Goal: Information Seeking & Learning: Learn about a topic

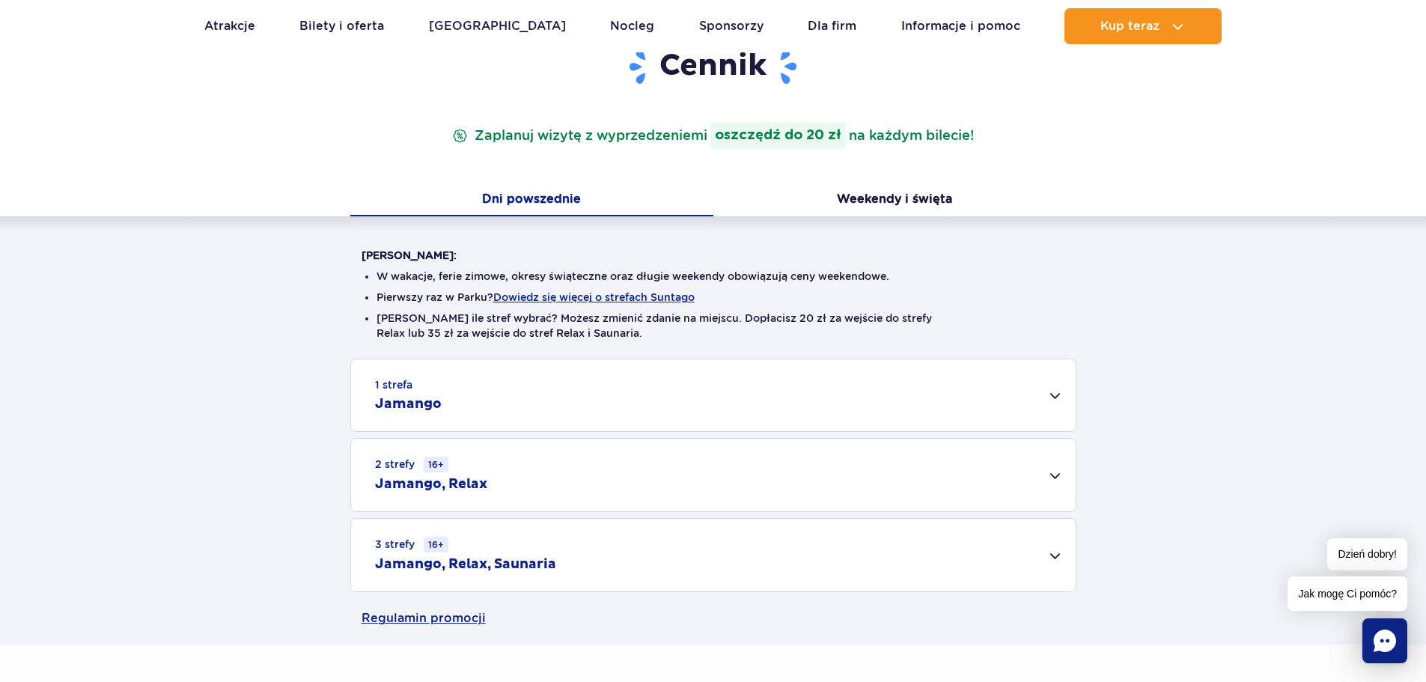
scroll to position [374, 0]
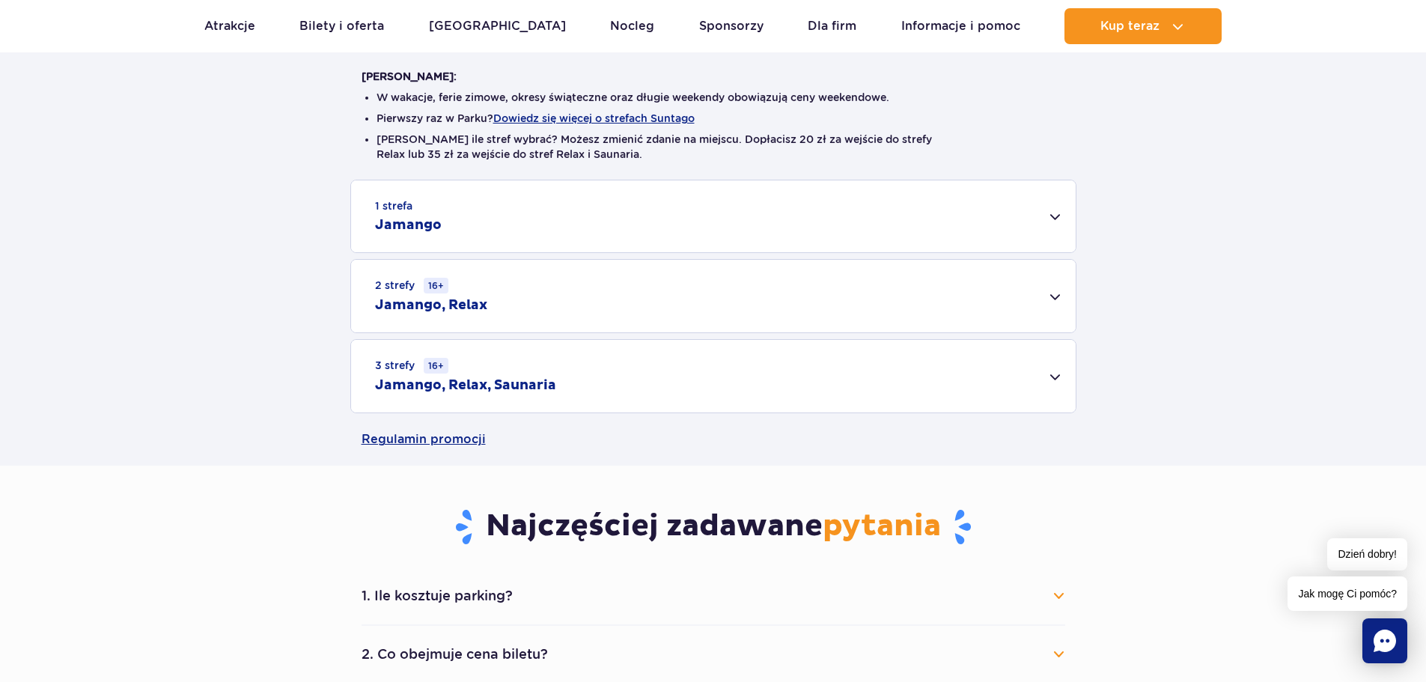
click at [1058, 376] on div "3 strefy 16+ Jamango, Relax, Saunaria" at bounding box center [713, 376] width 725 height 73
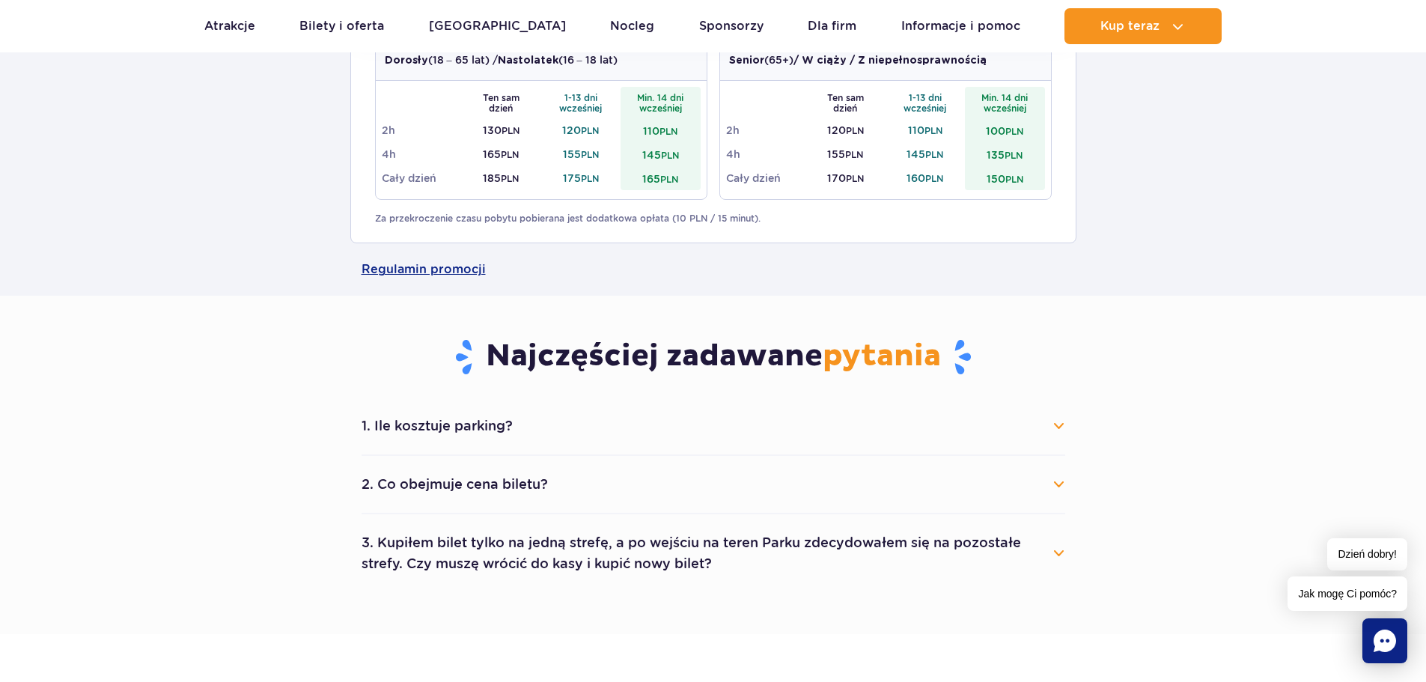
scroll to position [749, 0]
click at [1060, 425] on button "1. Ile kosztuje parking?" at bounding box center [714, 424] width 704 height 33
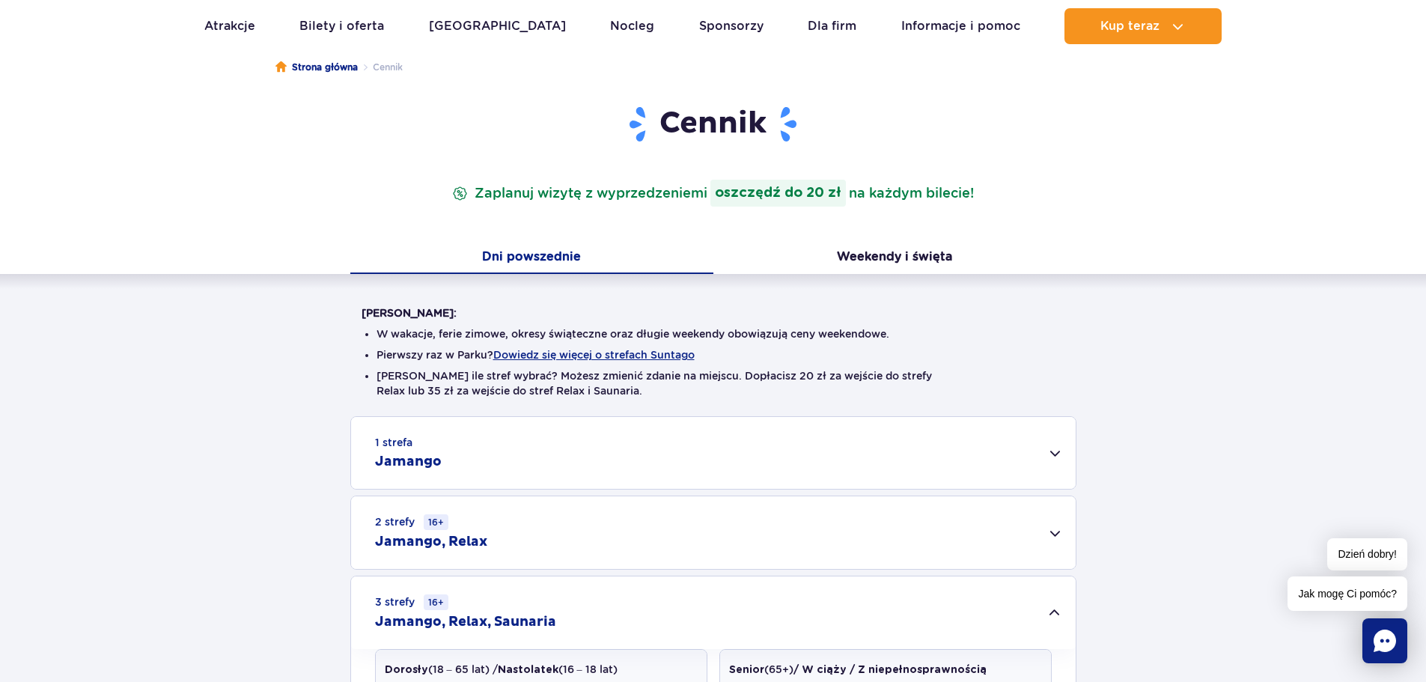
scroll to position [0, 0]
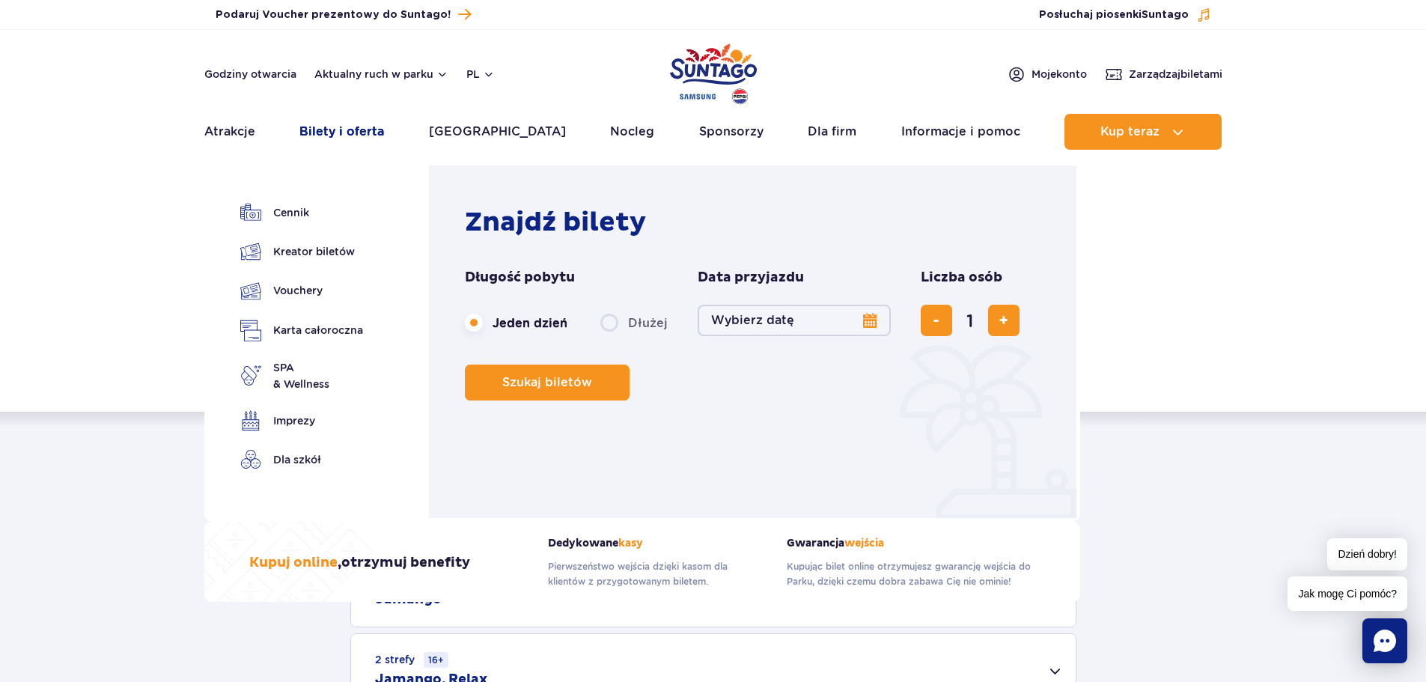
click at [360, 132] on link "Bilety i oferta" at bounding box center [342, 132] width 85 height 36
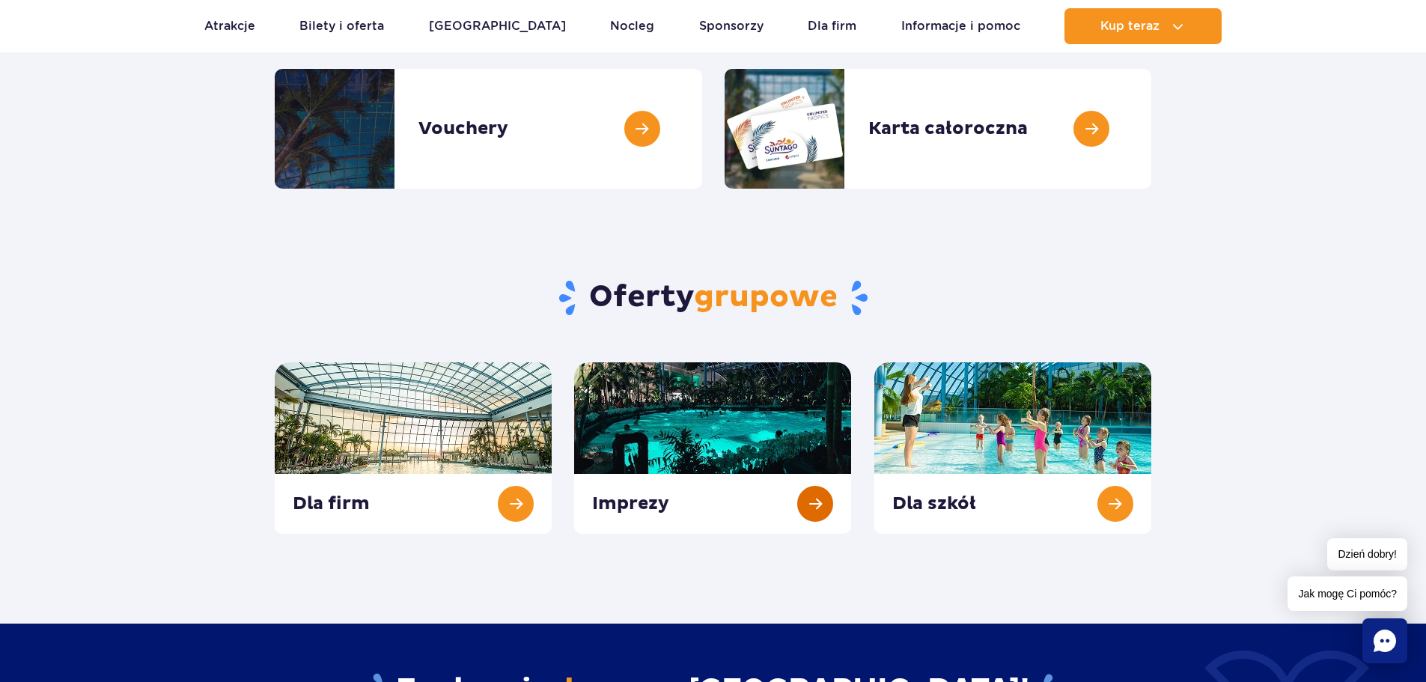
scroll to position [225, 0]
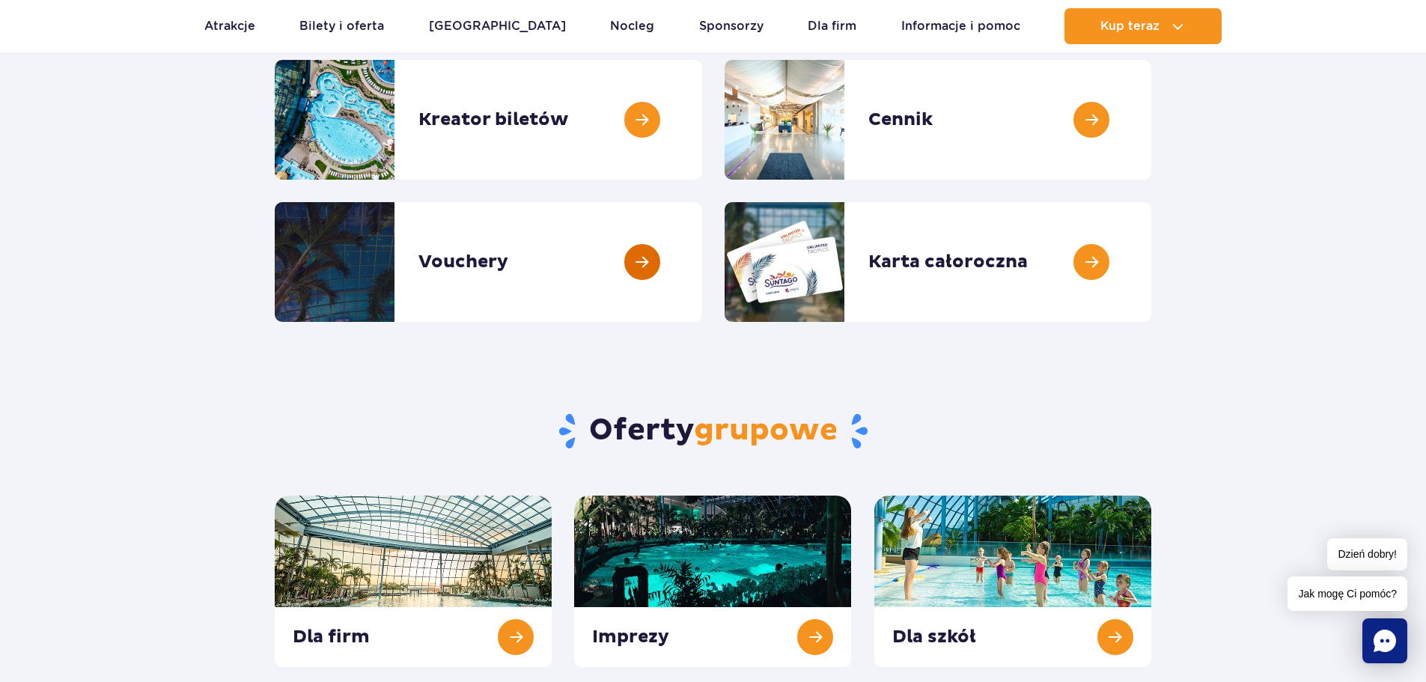
click at [702, 280] on link at bounding box center [702, 262] width 0 height 120
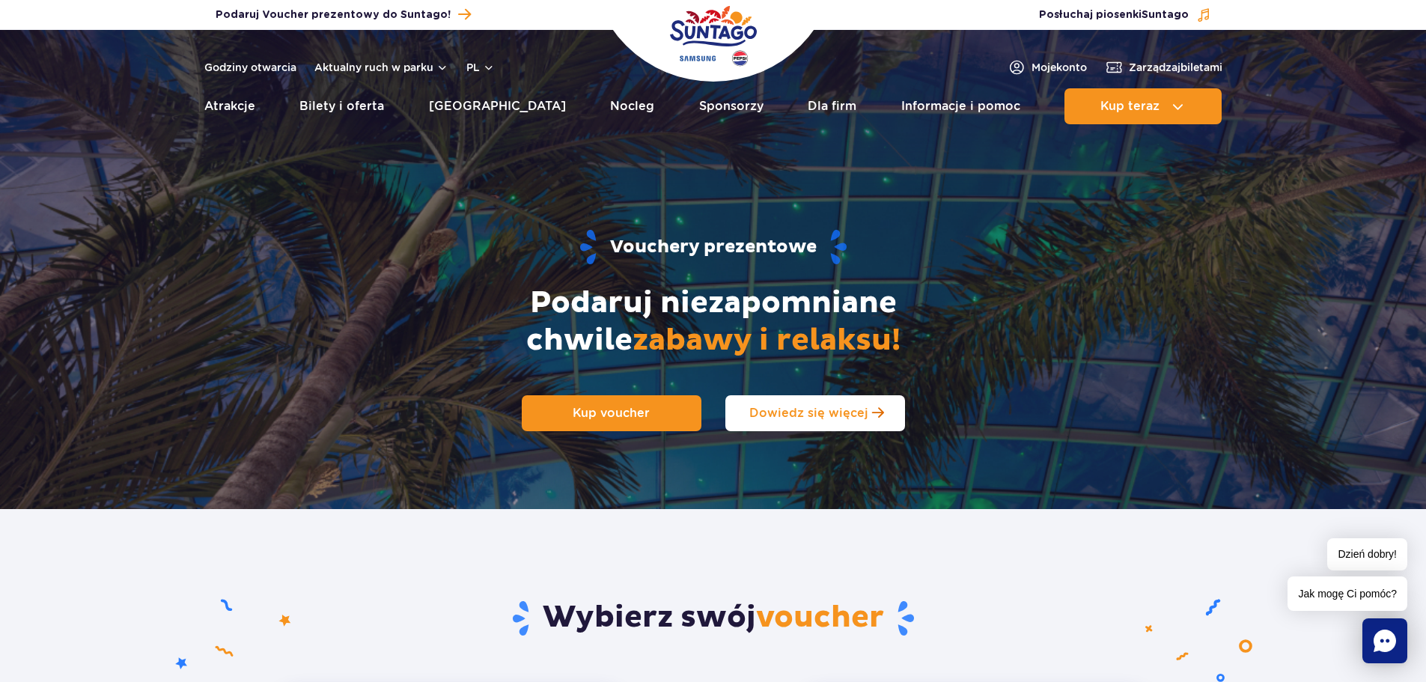
click at [822, 420] on span "Dowiedz się więcej" at bounding box center [809, 413] width 119 height 14
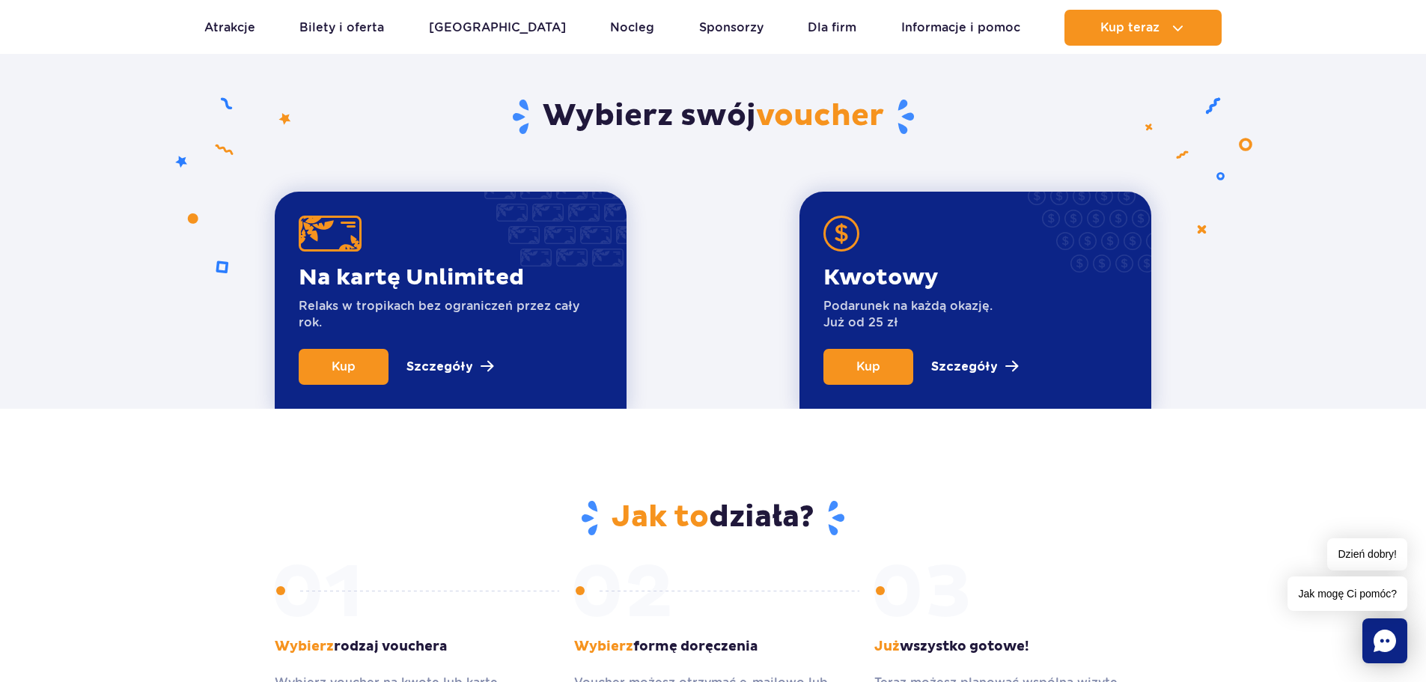
scroll to position [509, 0]
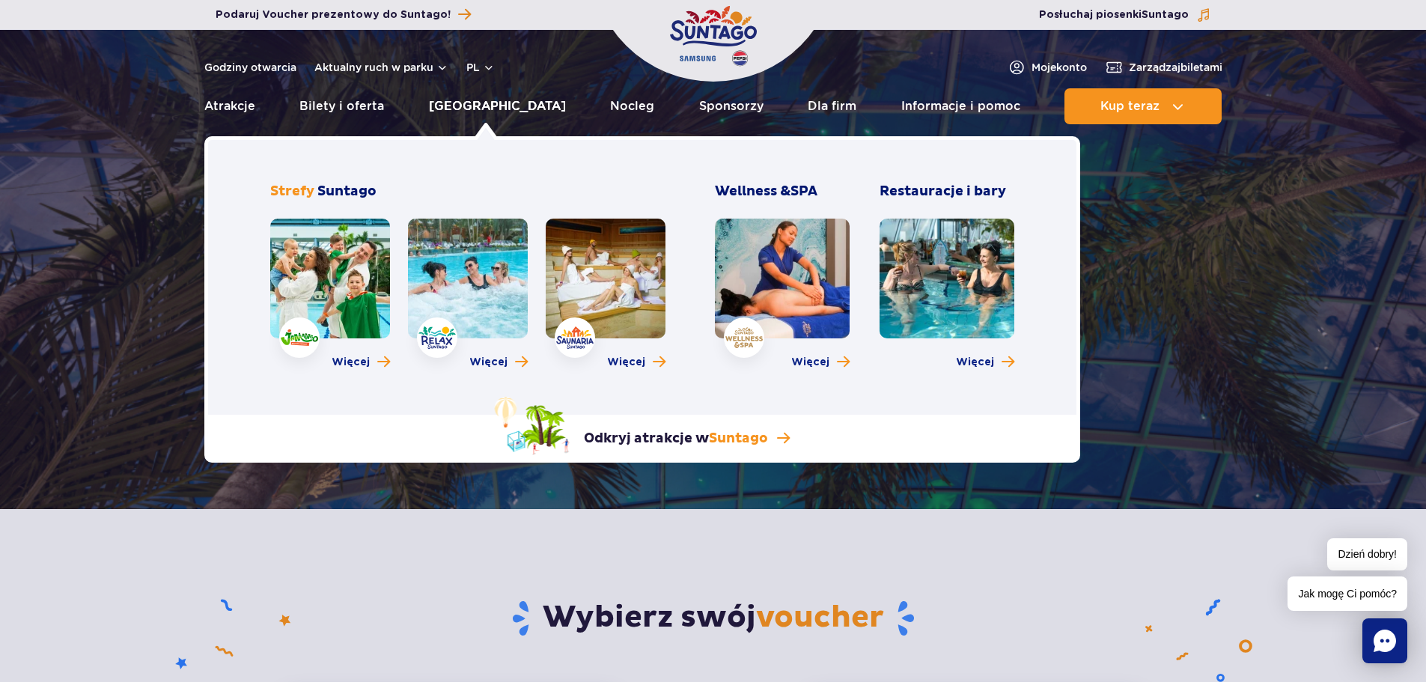
click at [459, 104] on link "[GEOGRAPHIC_DATA]" at bounding box center [497, 106] width 137 height 36
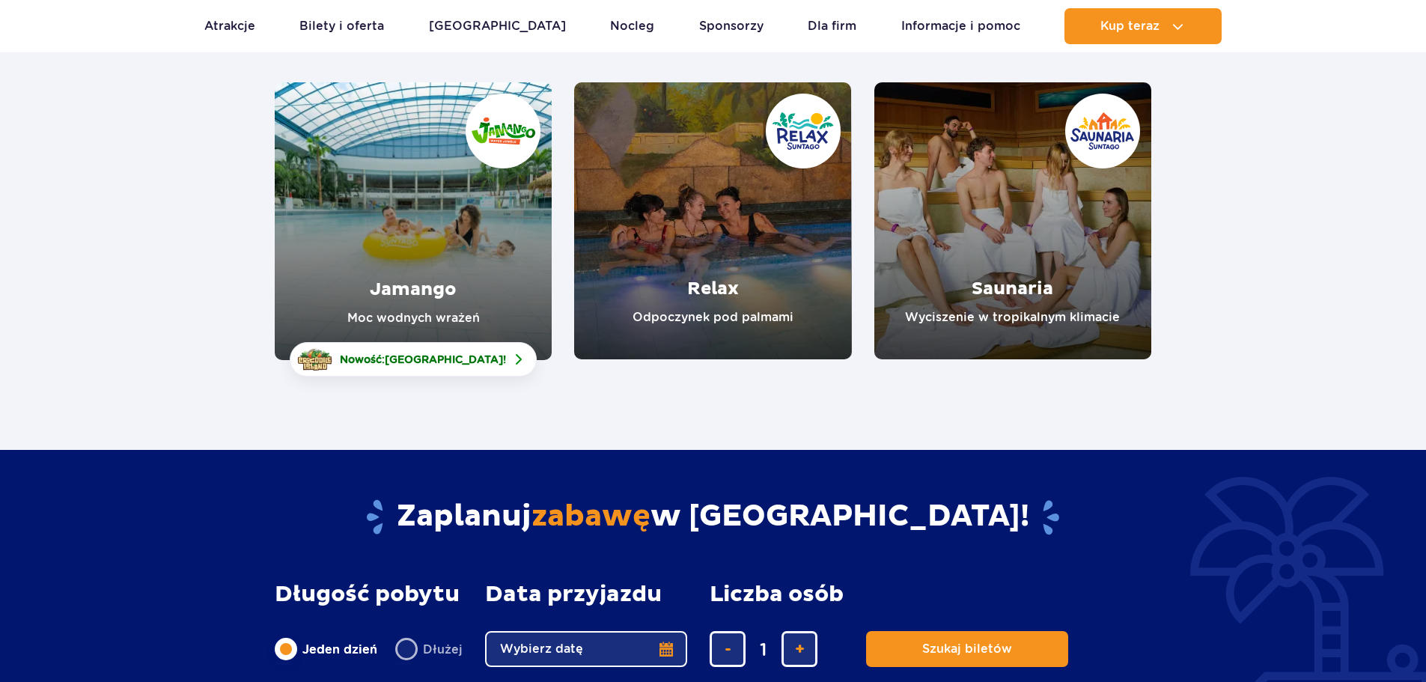
scroll to position [225, 0]
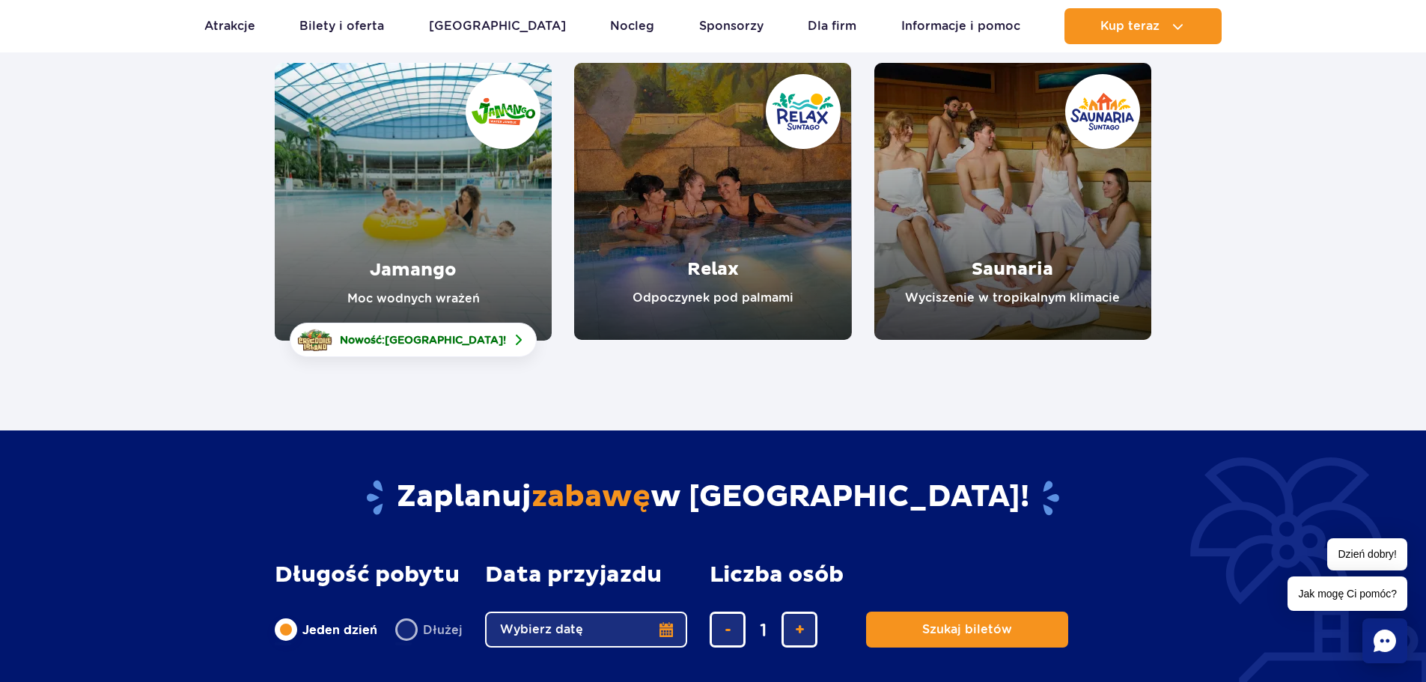
click at [416, 192] on link "Jamango" at bounding box center [413, 202] width 277 height 278
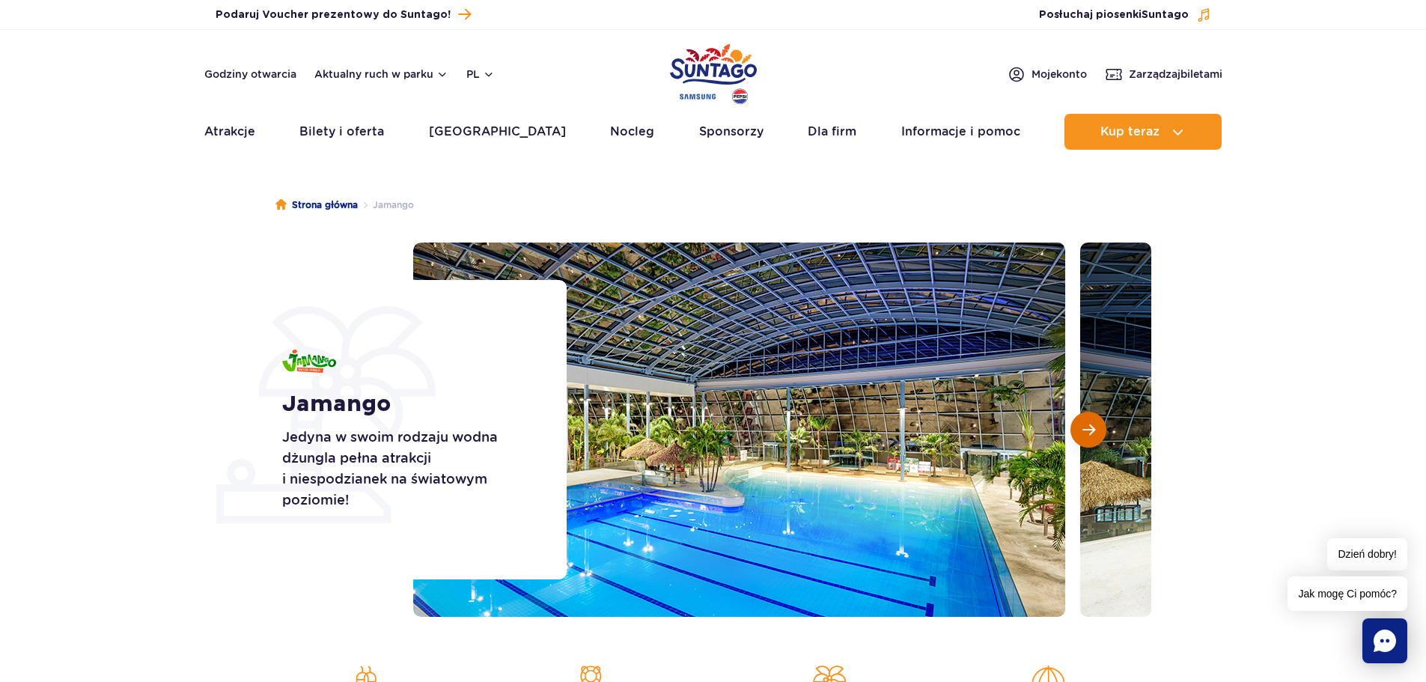
click at [1093, 427] on span "Następny slajd" at bounding box center [1089, 429] width 13 height 13
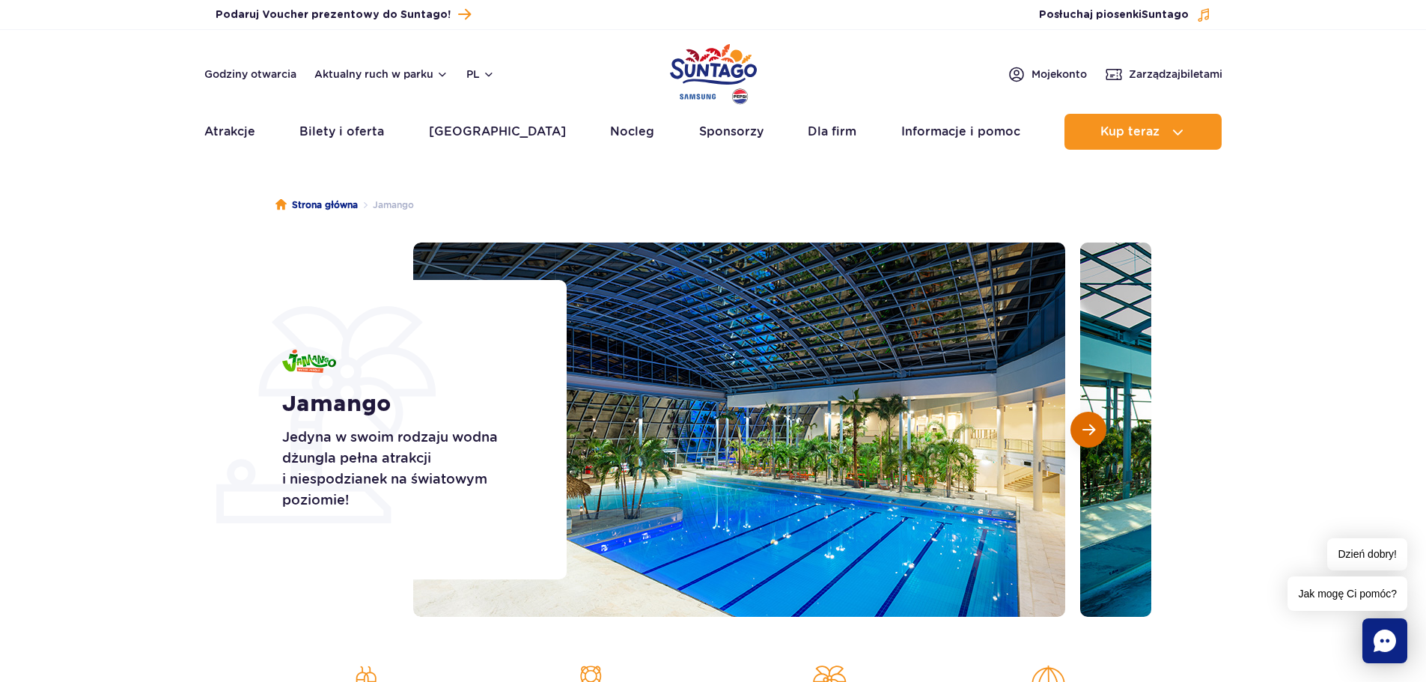
click at [1093, 427] on span "Następny slajd" at bounding box center [1089, 429] width 13 height 13
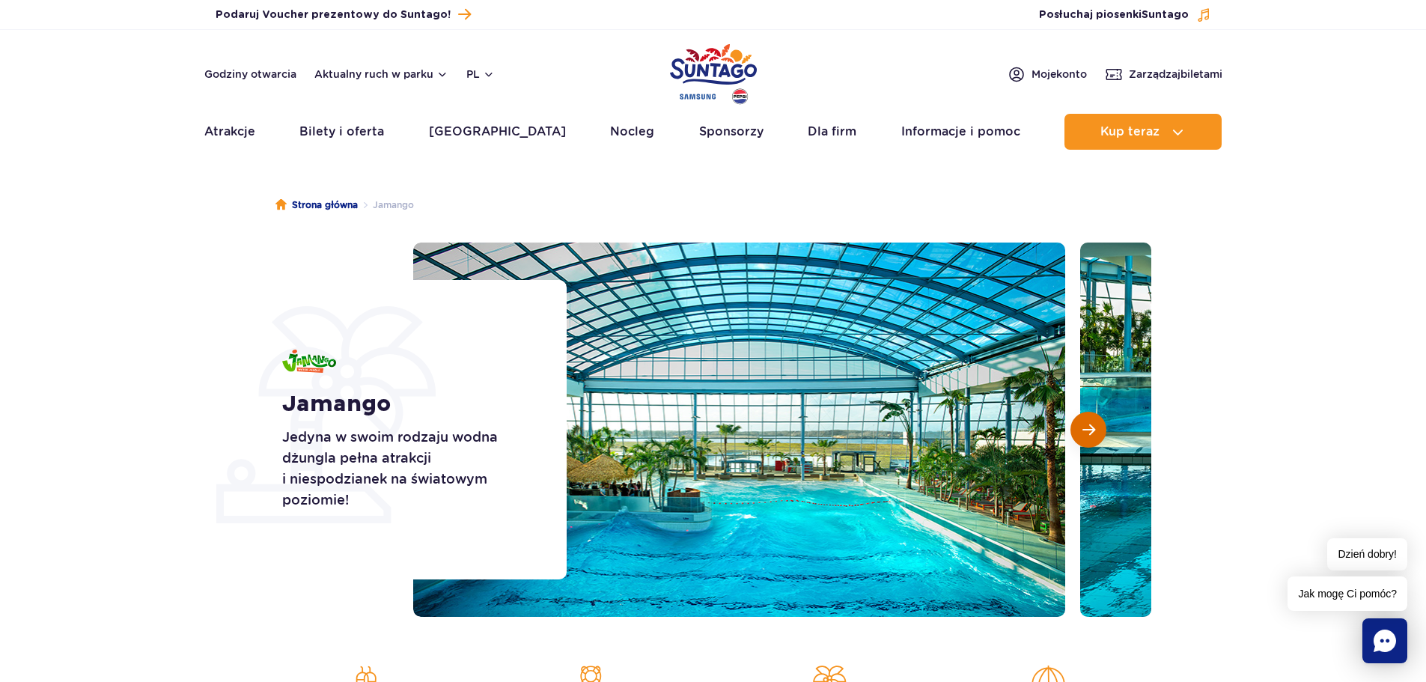
click at [1094, 428] on span "Następny slajd" at bounding box center [1089, 429] width 13 height 13
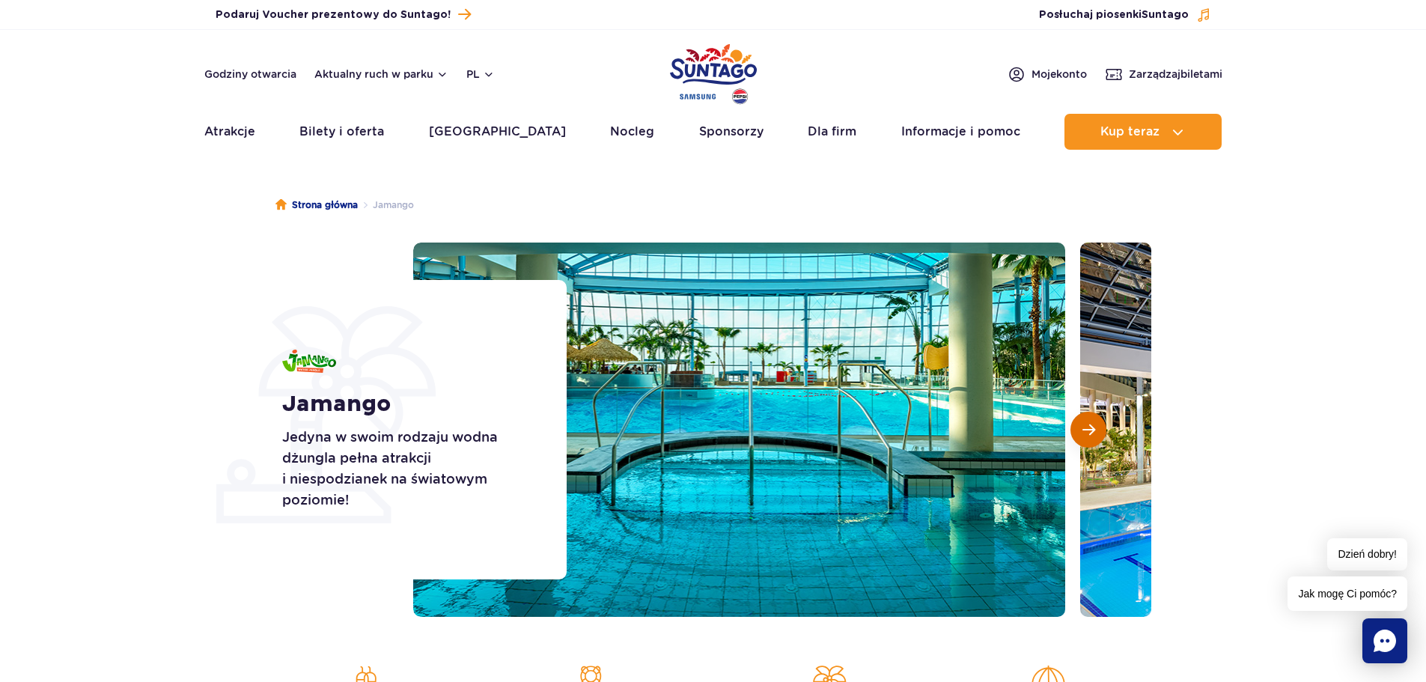
click at [1084, 434] on span "Następny slajd" at bounding box center [1089, 429] width 13 height 13
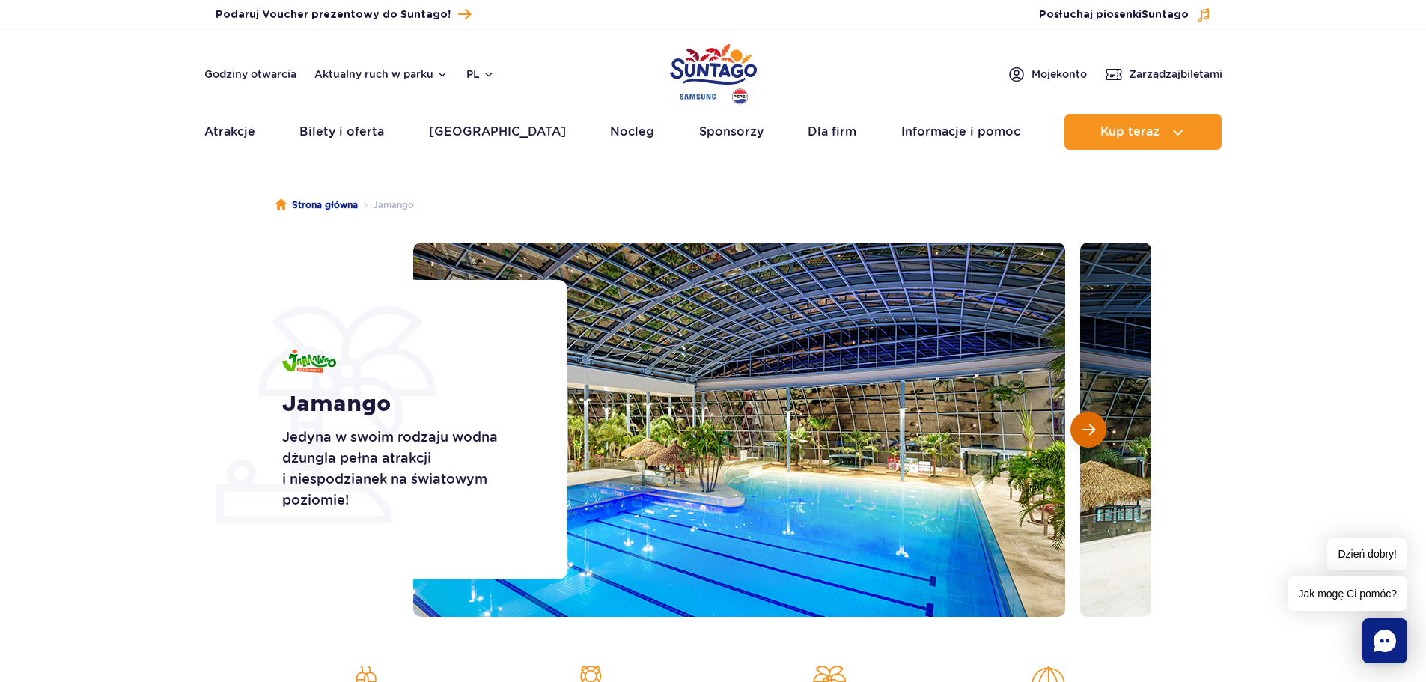
click at [1088, 431] on span "Następny slajd" at bounding box center [1089, 429] width 13 height 13
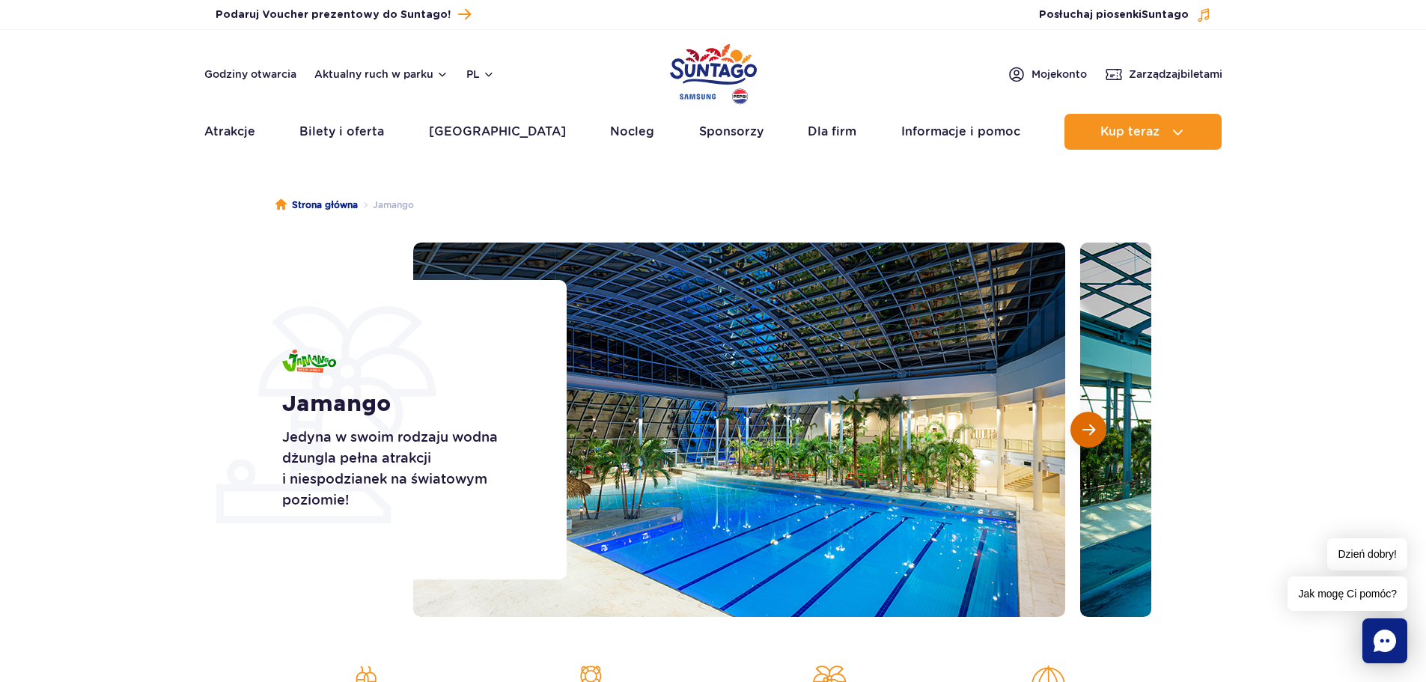
click at [1089, 425] on span "Następny slajd" at bounding box center [1089, 429] width 13 height 13
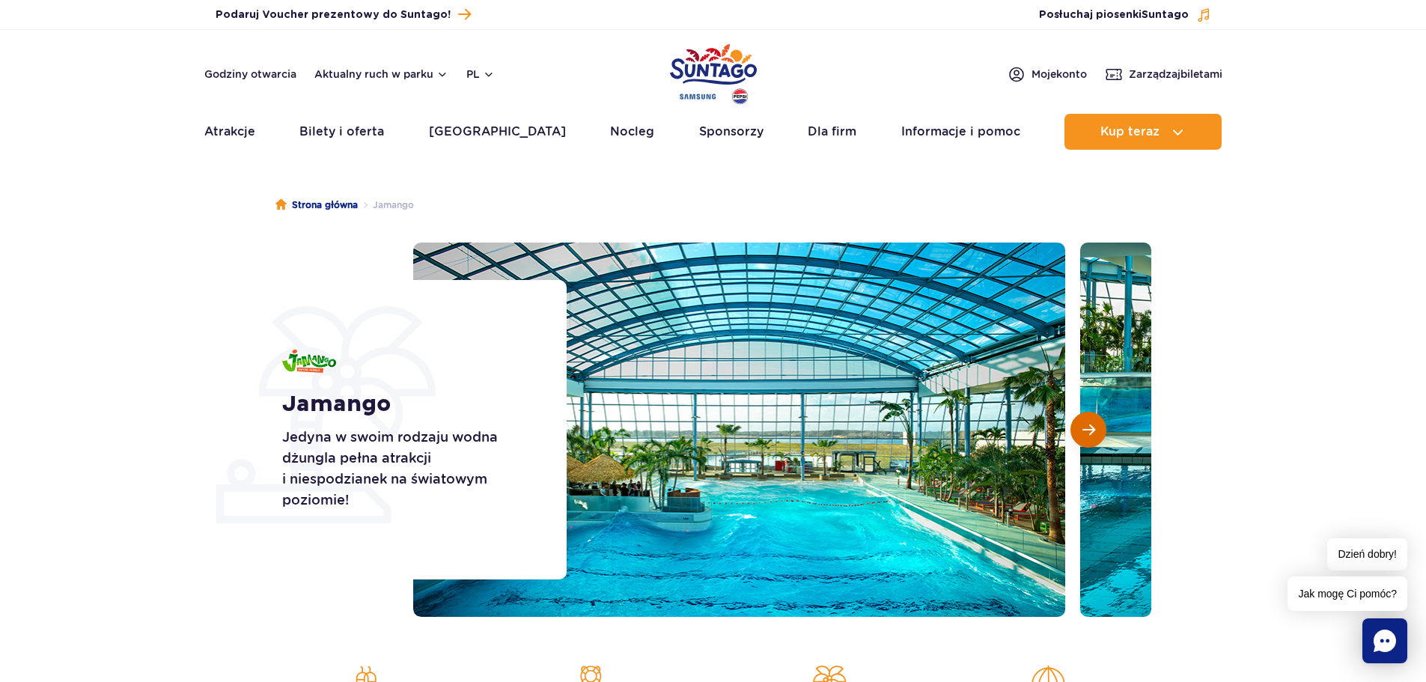
click at [1089, 425] on span "Następny slajd" at bounding box center [1089, 429] width 13 height 13
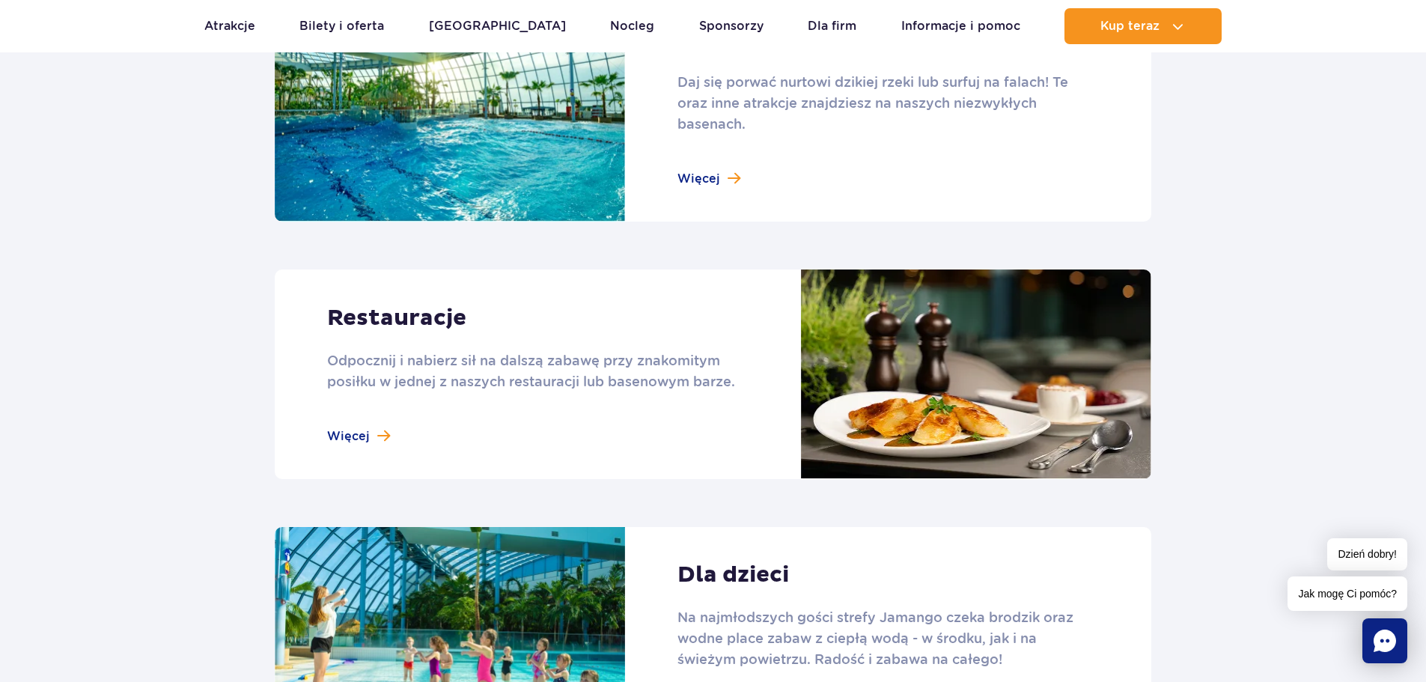
scroll to position [1498, 0]
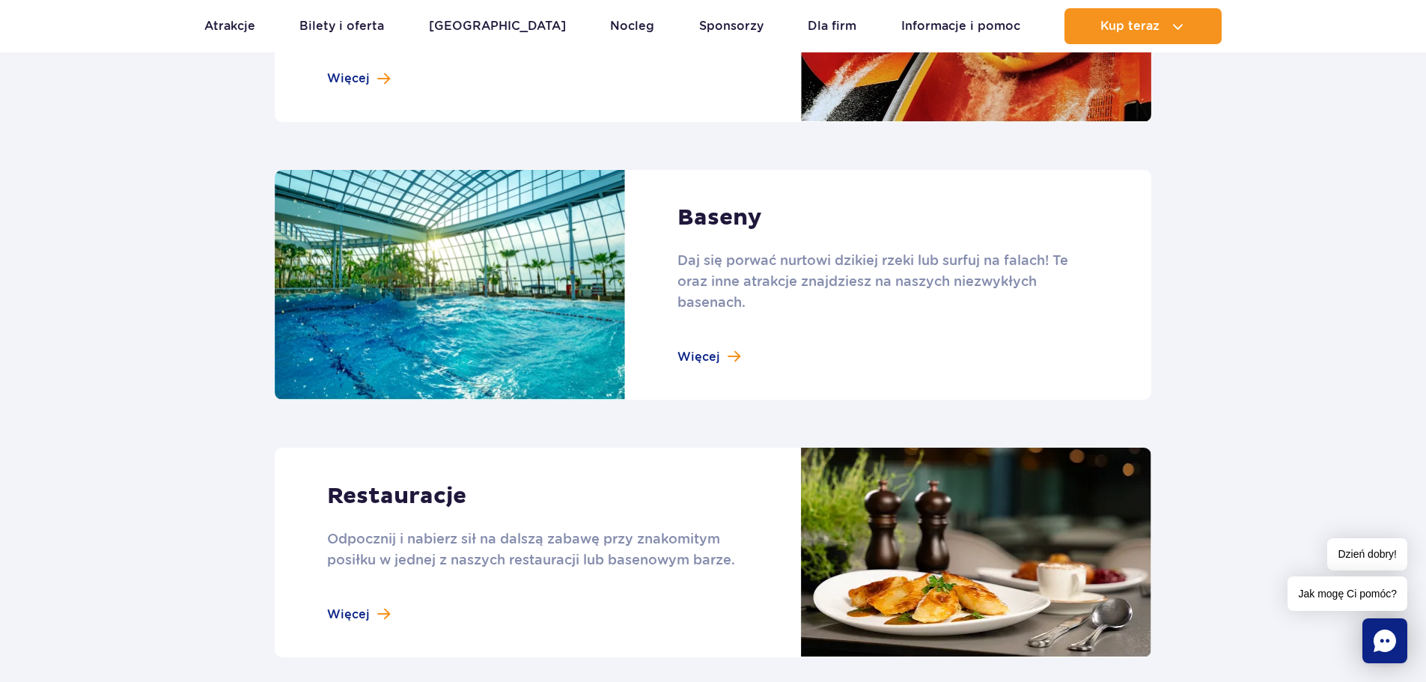
click at [376, 619] on link at bounding box center [713, 553] width 877 height 210
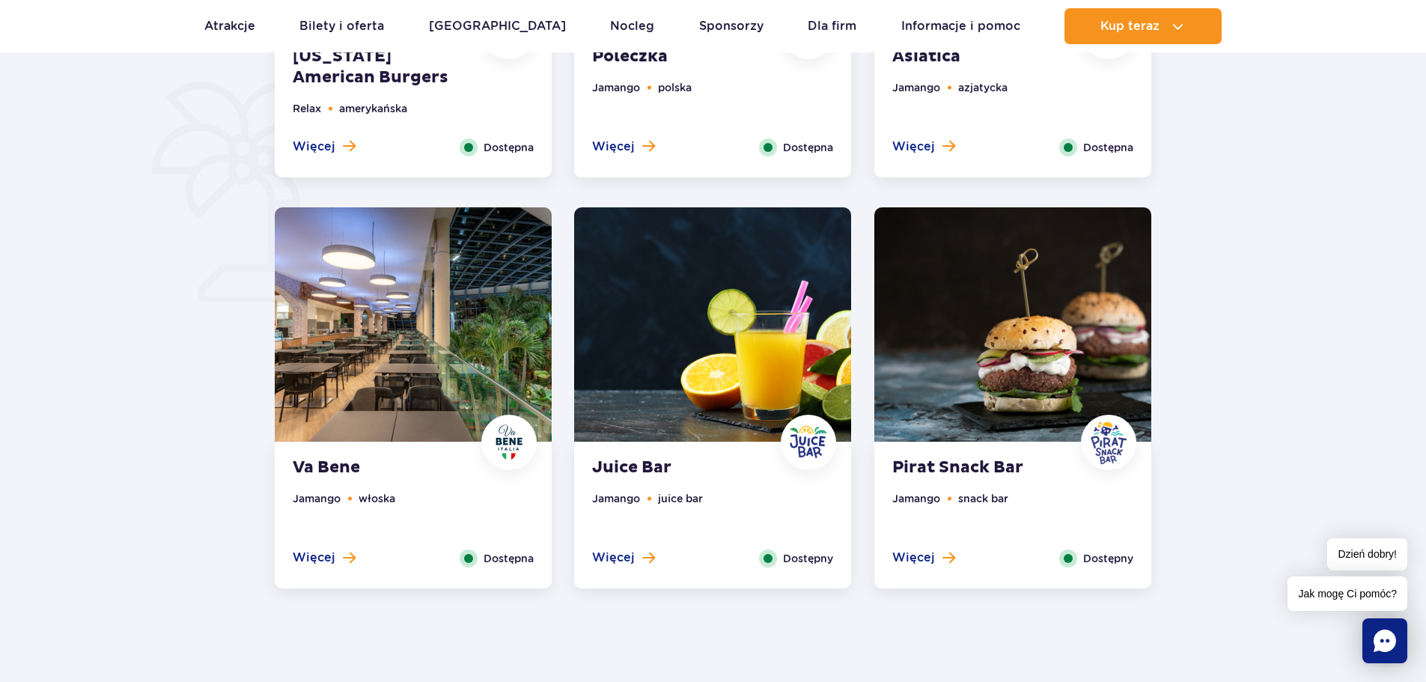
scroll to position [1048, 0]
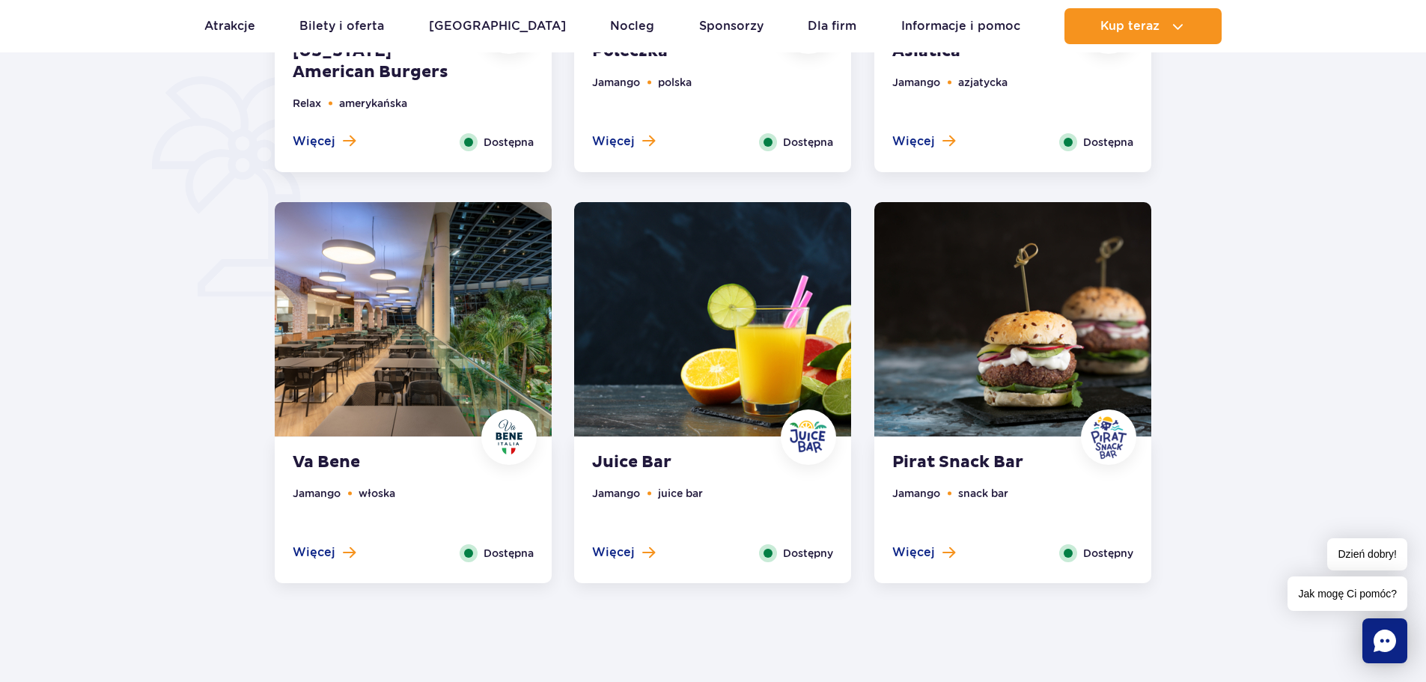
click at [932, 547] on span "Więcej" at bounding box center [914, 552] width 43 height 16
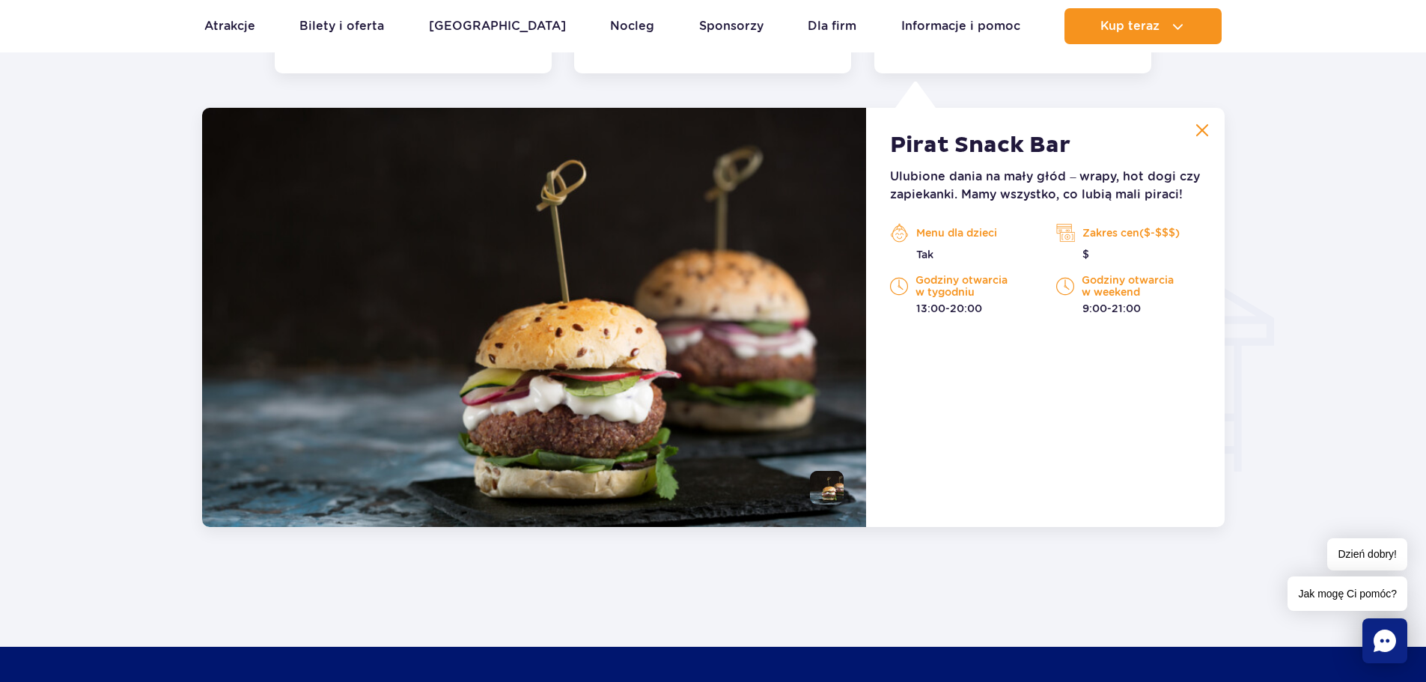
scroll to position [1576, 0]
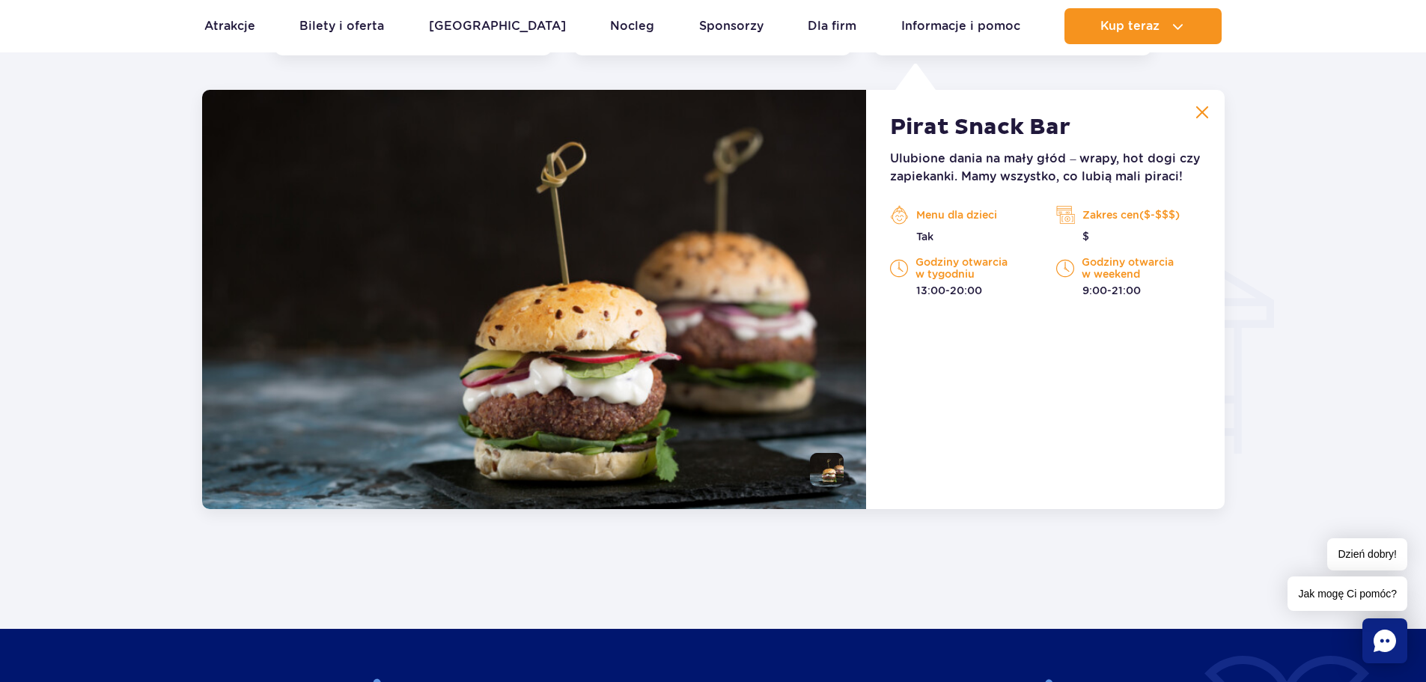
click at [1112, 219] on p "Zakres cen($-$$$)" at bounding box center [1129, 215] width 144 height 22
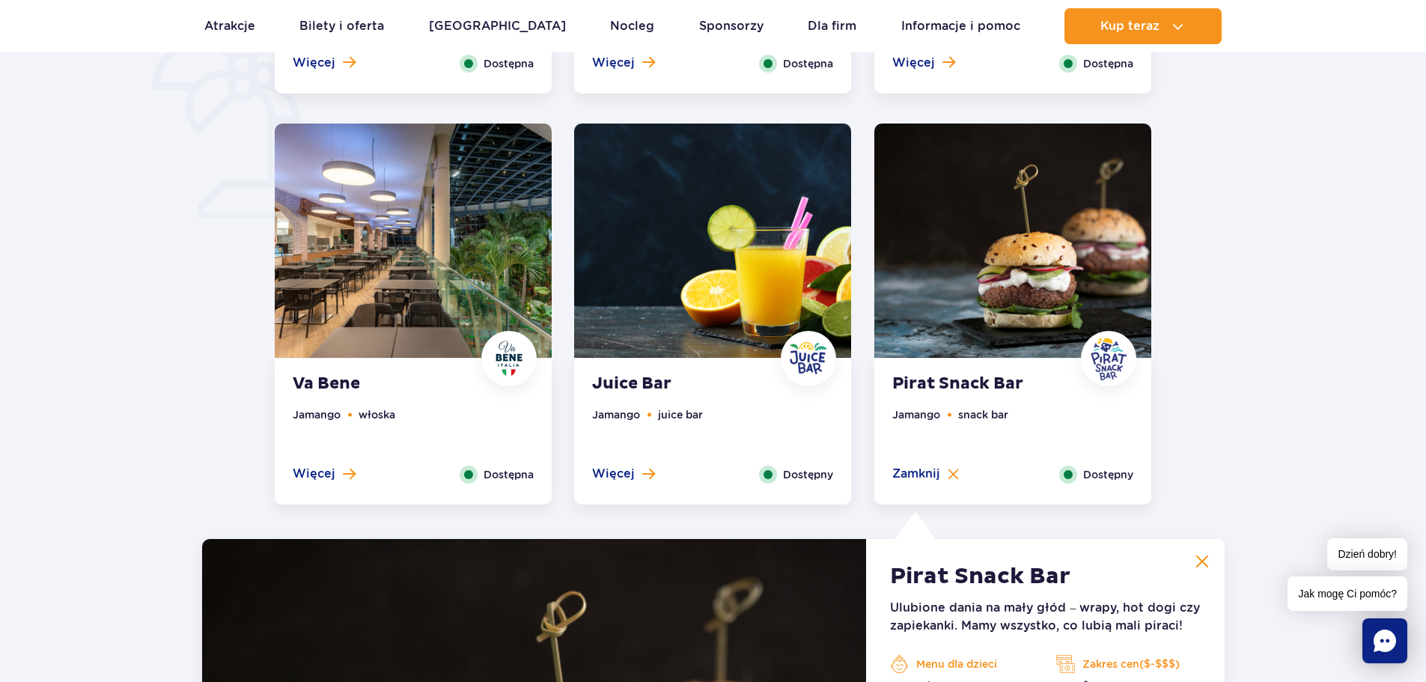
scroll to position [1202, 0]
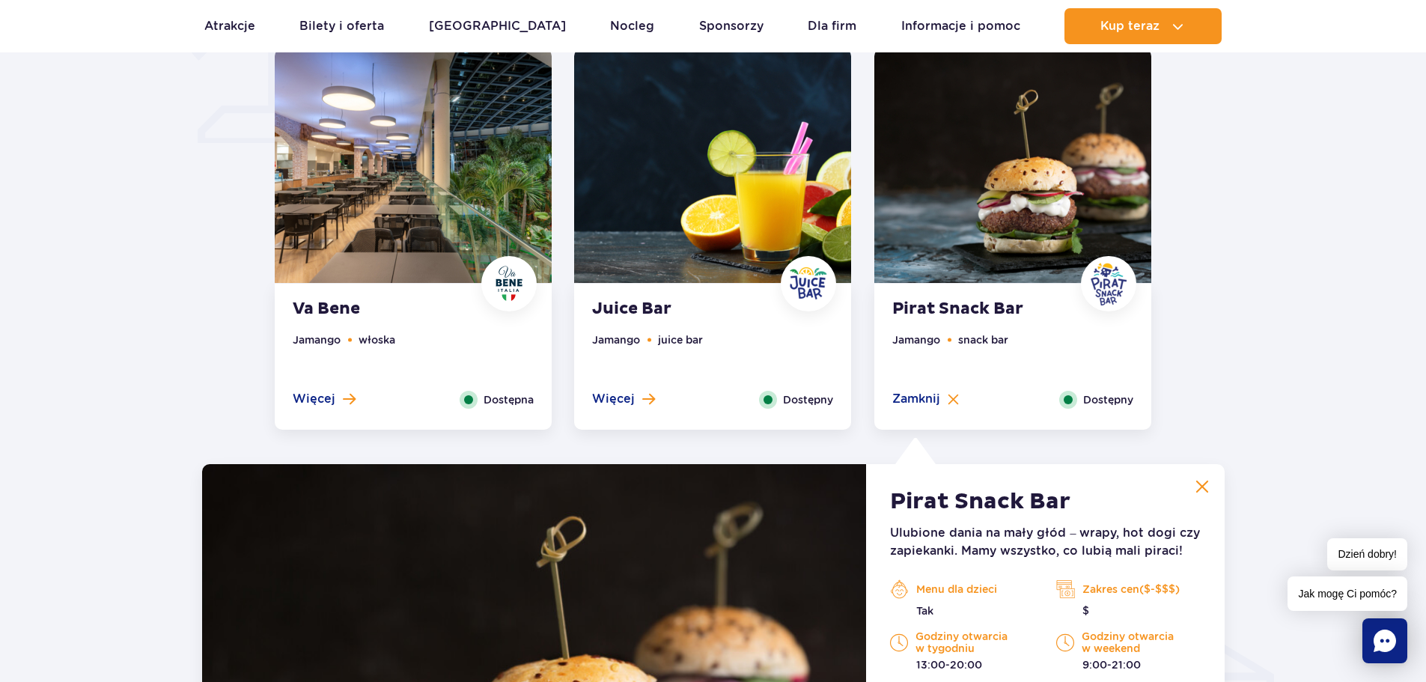
drag, startPoint x: 648, startPoint y: 396, endPoint x: 659, endPoint y: 388, distance: 13.9
click at [648, 397] on span at bounding box center [648, 398] width 13 height 13
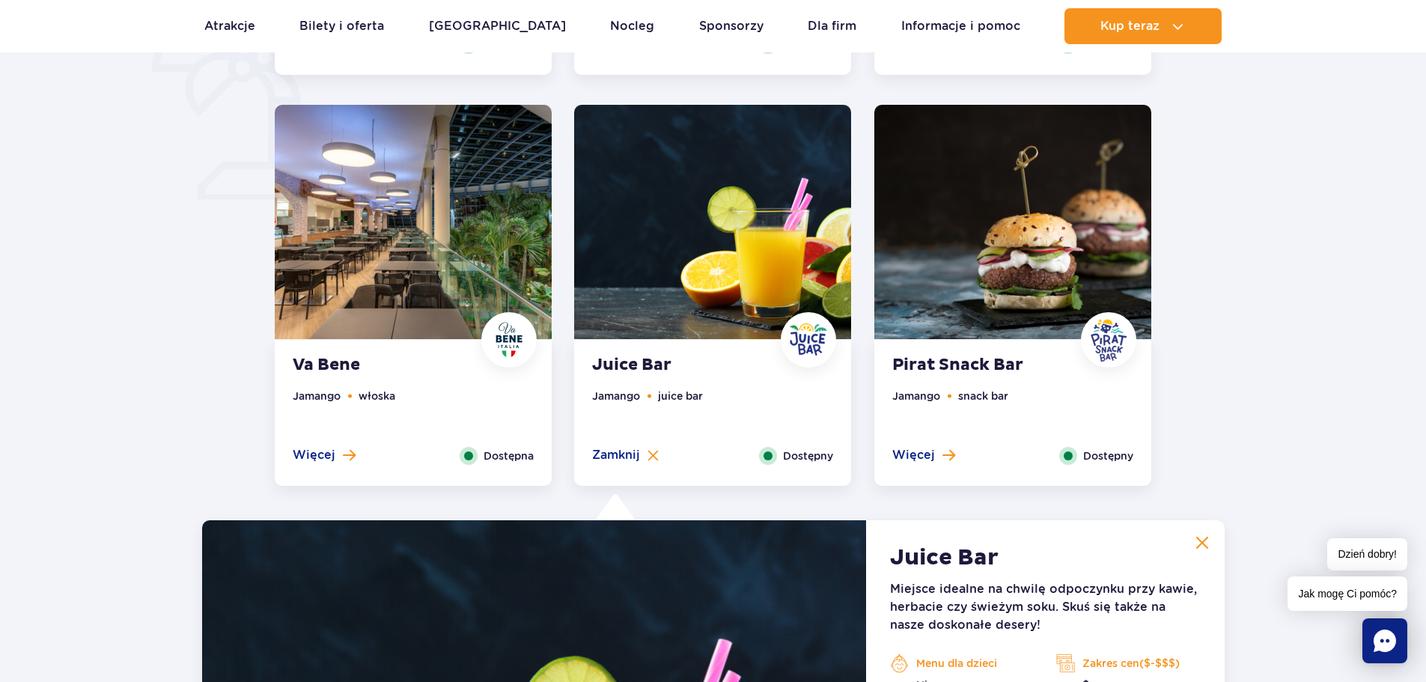
scroll to position [1052, 0]
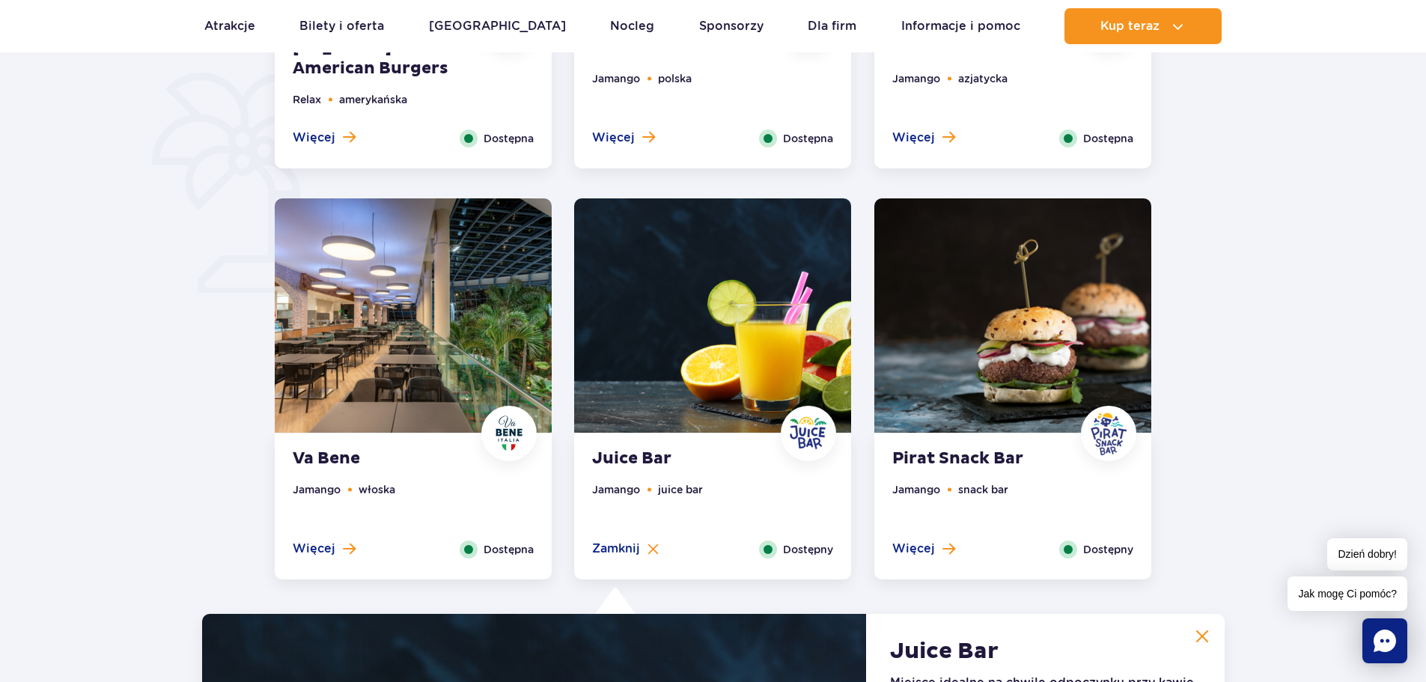
click at [469, 377] on img at bounding box center [413, 315] width 277 height 234
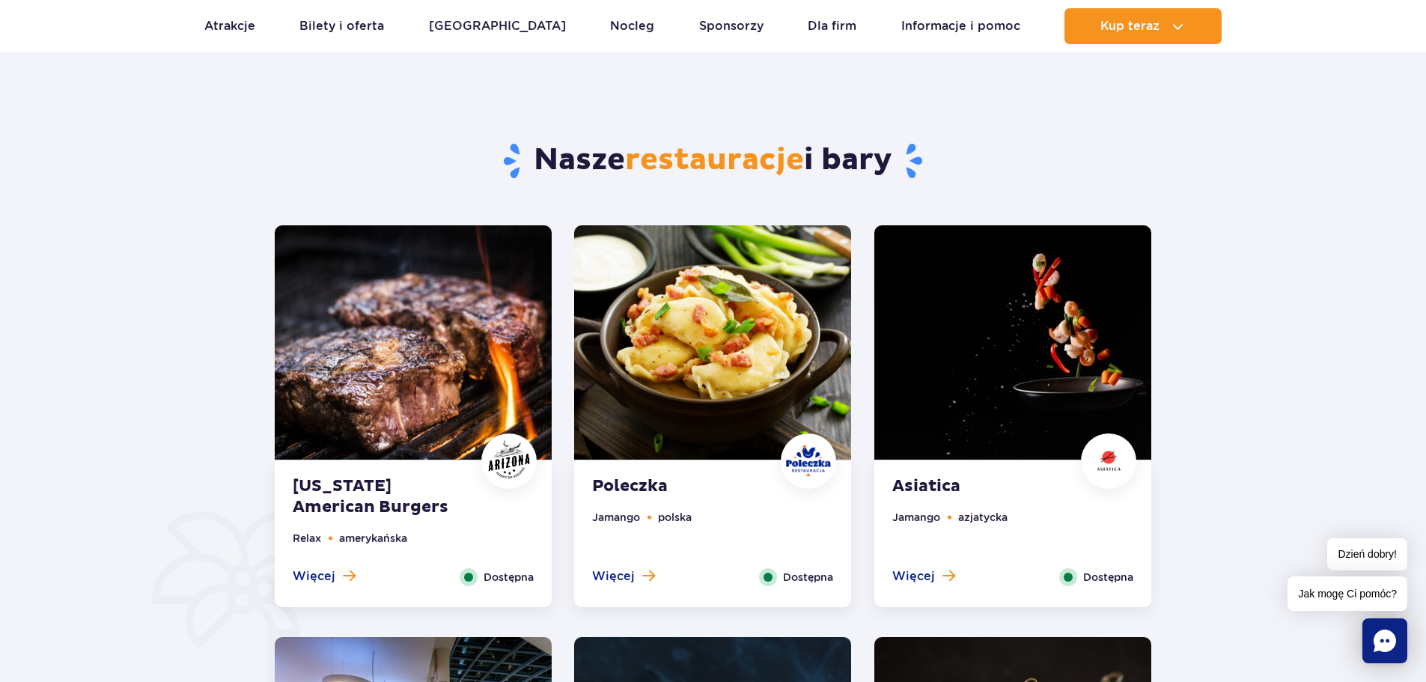
scroll to position [603, 0]
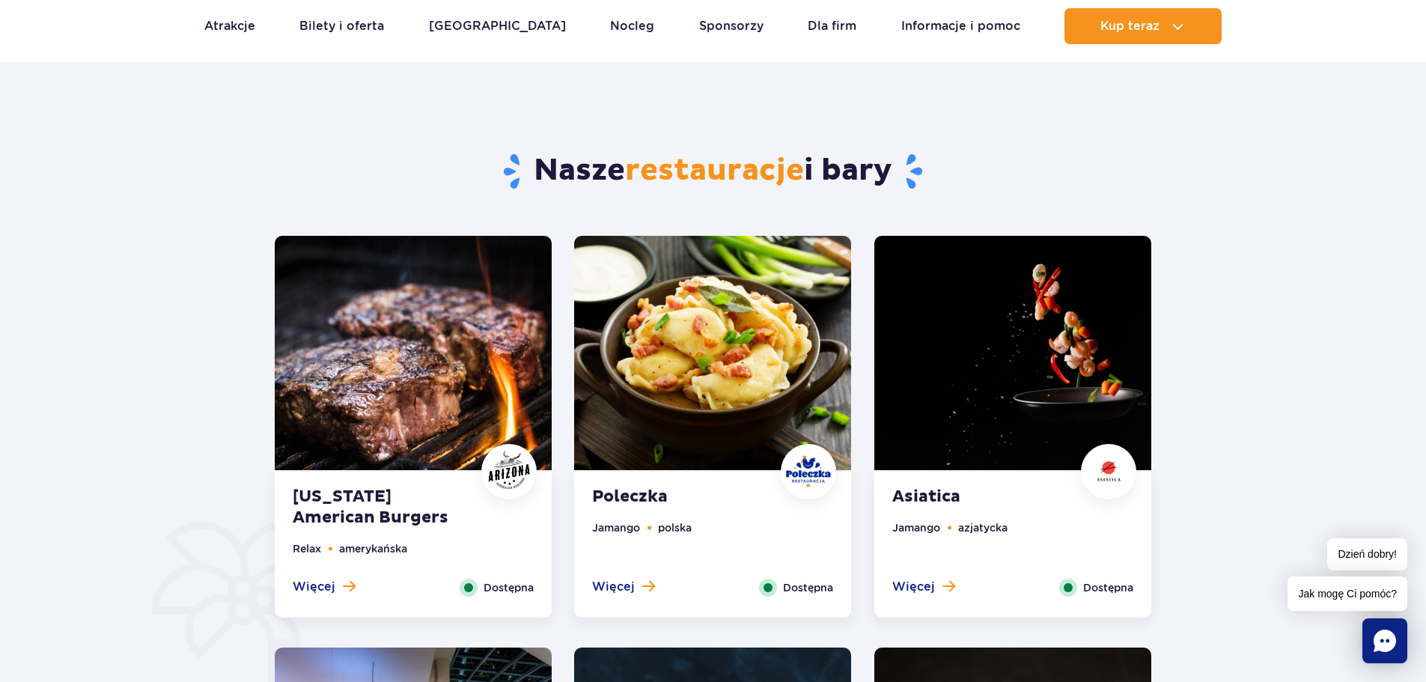
click at [439, 383] on img at bounding box center [413, 353] width 277 height 234
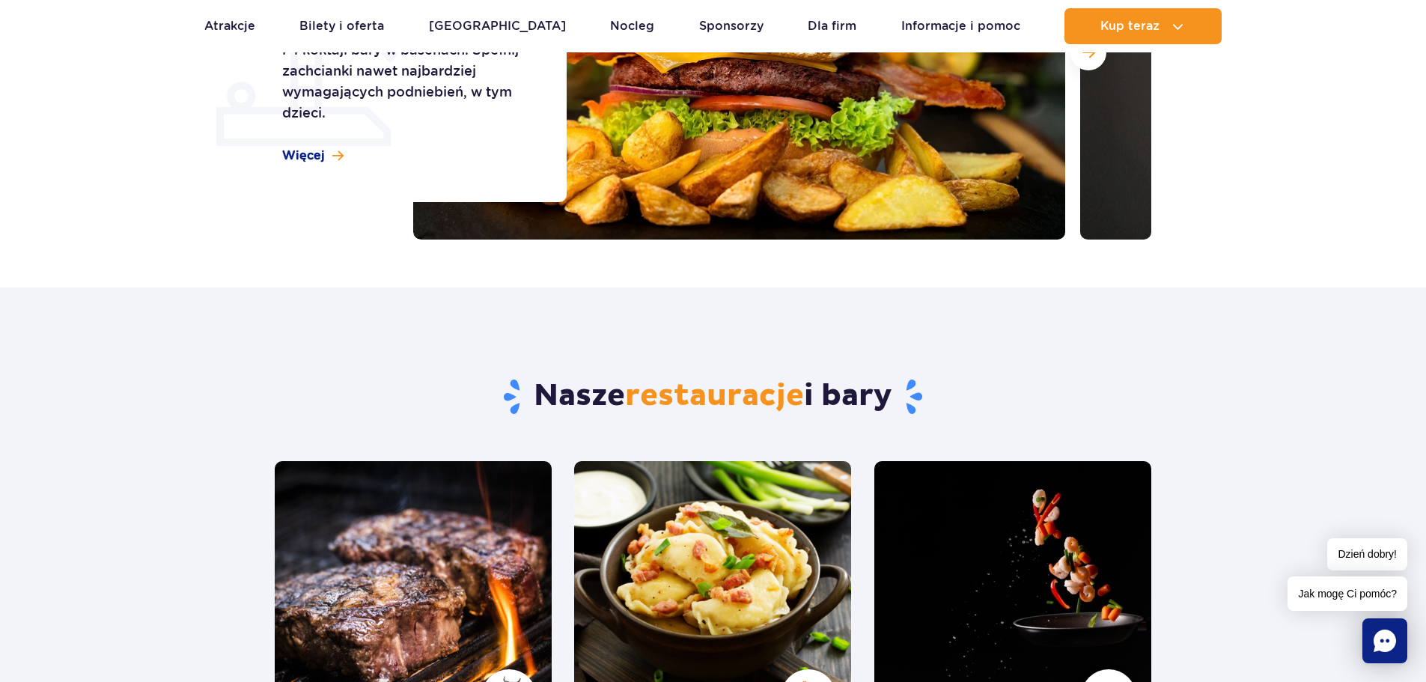
scroll to position [0, 0]
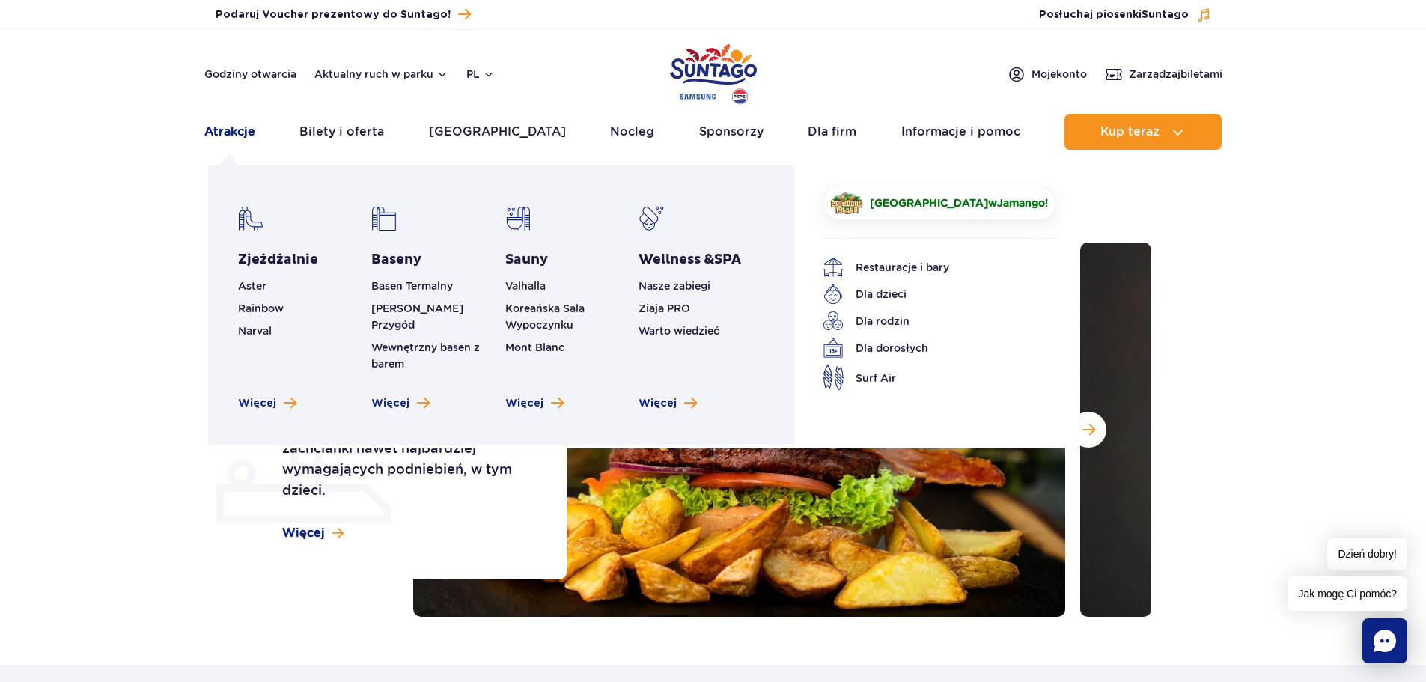
click at [221, 132] on link "Atrakcje" at bounding box center [229, 132] width 51 height 36
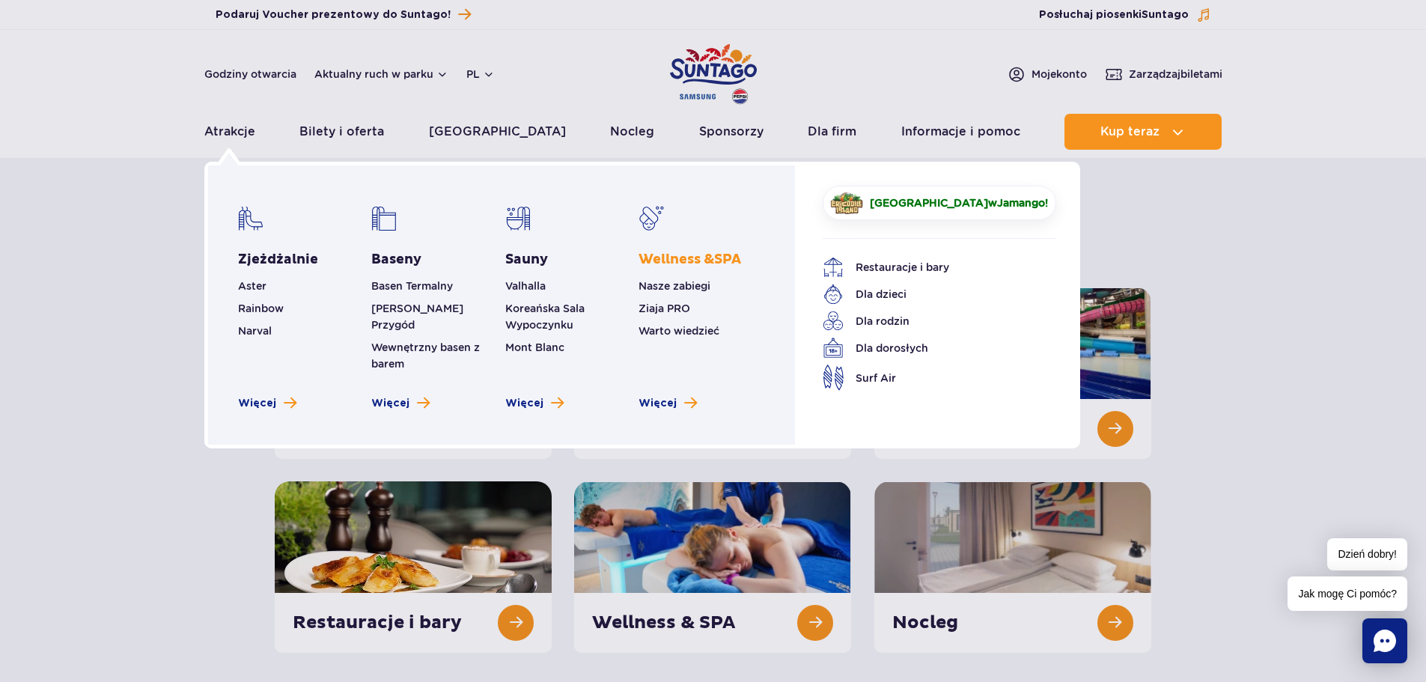
click at [682, 261] on span "Wellness & SPA" at bounding box center [690, 259] width 103 height 17
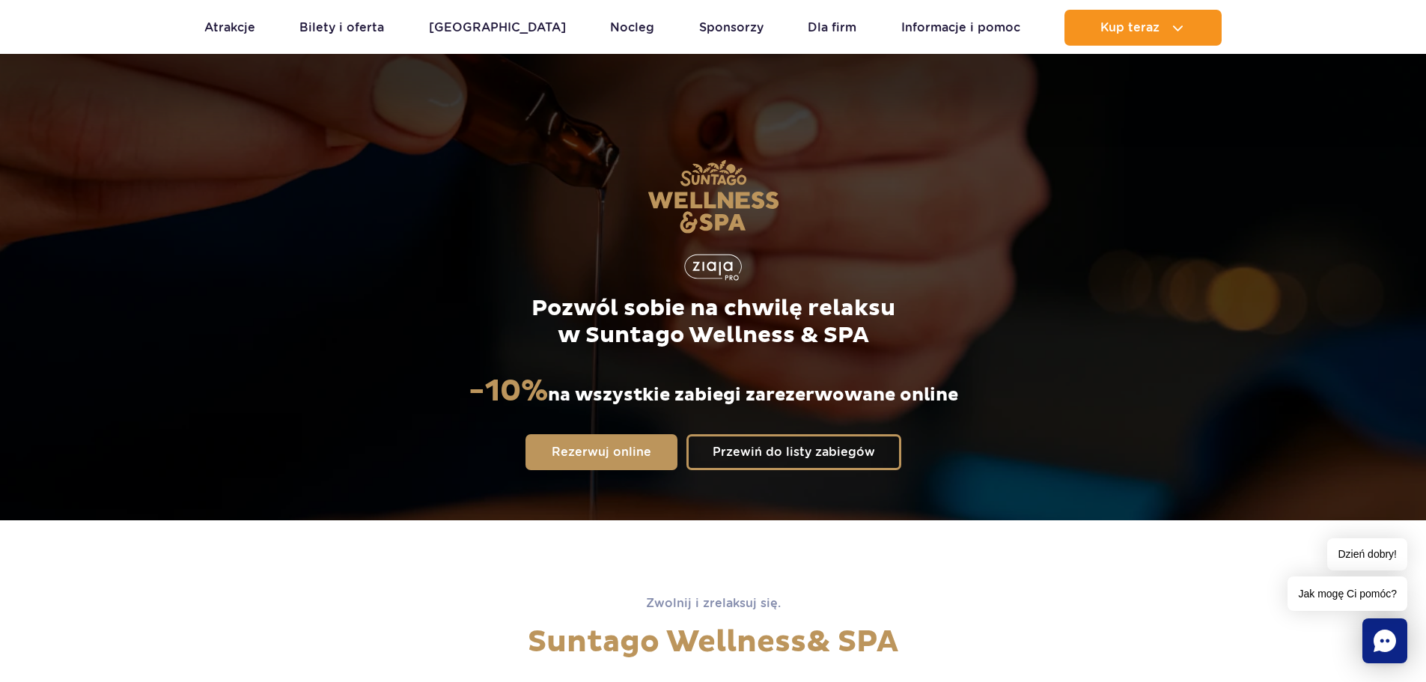
scroll to position [75, 0]
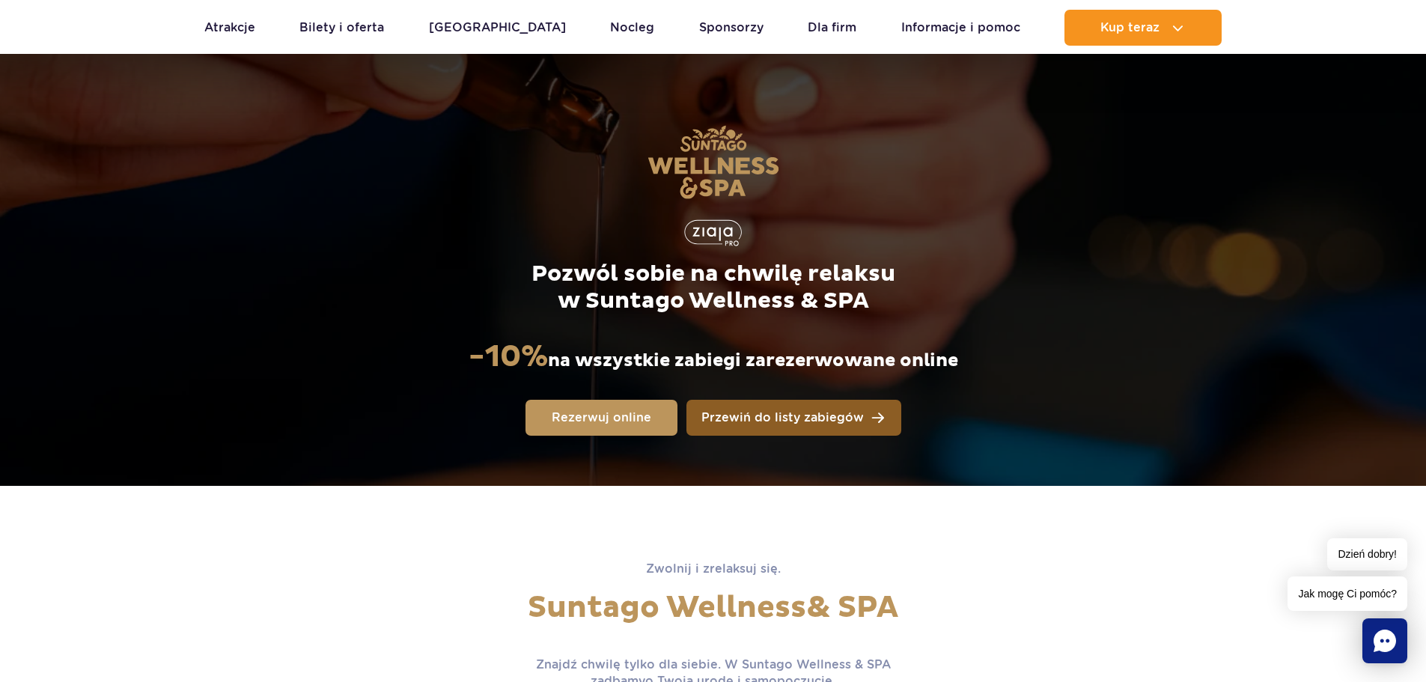
click at [711, 413] on span "Przewiń do listy zabiegów" at bounding box center [783, 418] width 162 height 12
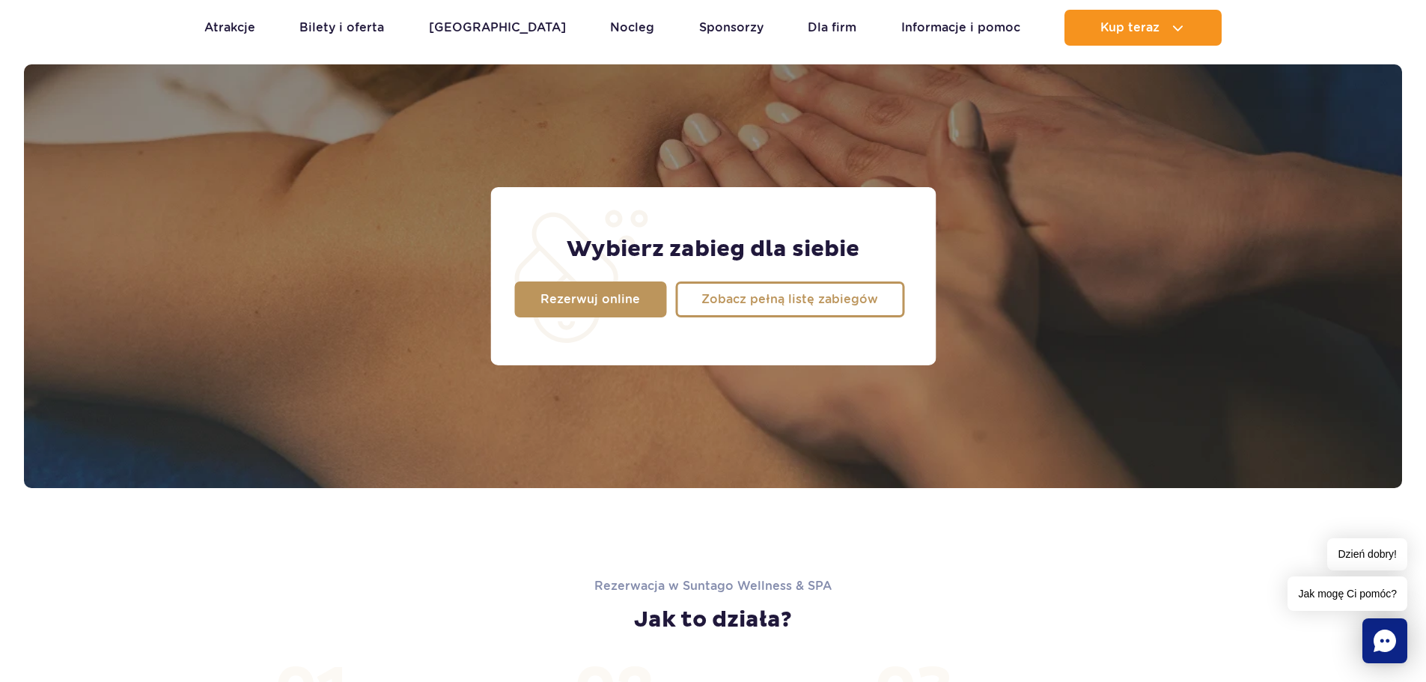
scroll to position [1181, 0]
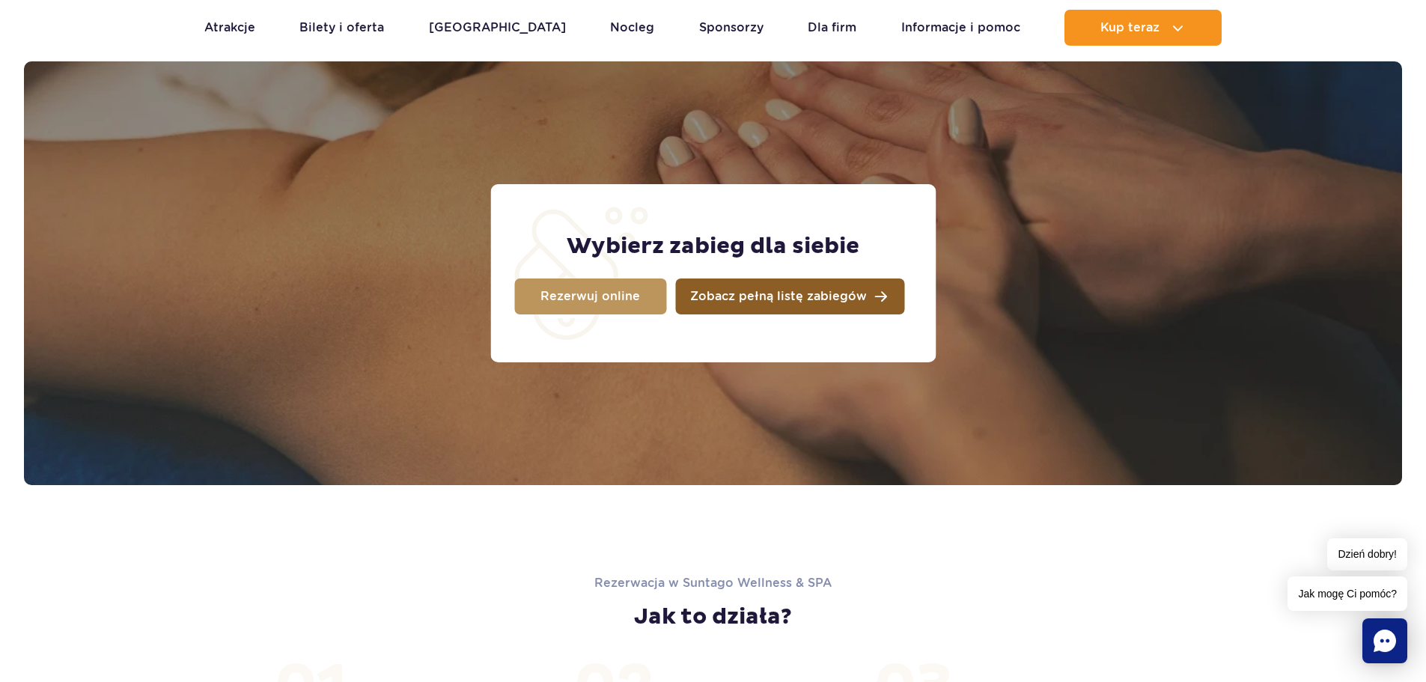
click at [708, 303] on link "Zobacz pełną listę zabiegów" at bounding box center [789, 297] width 229 height 36
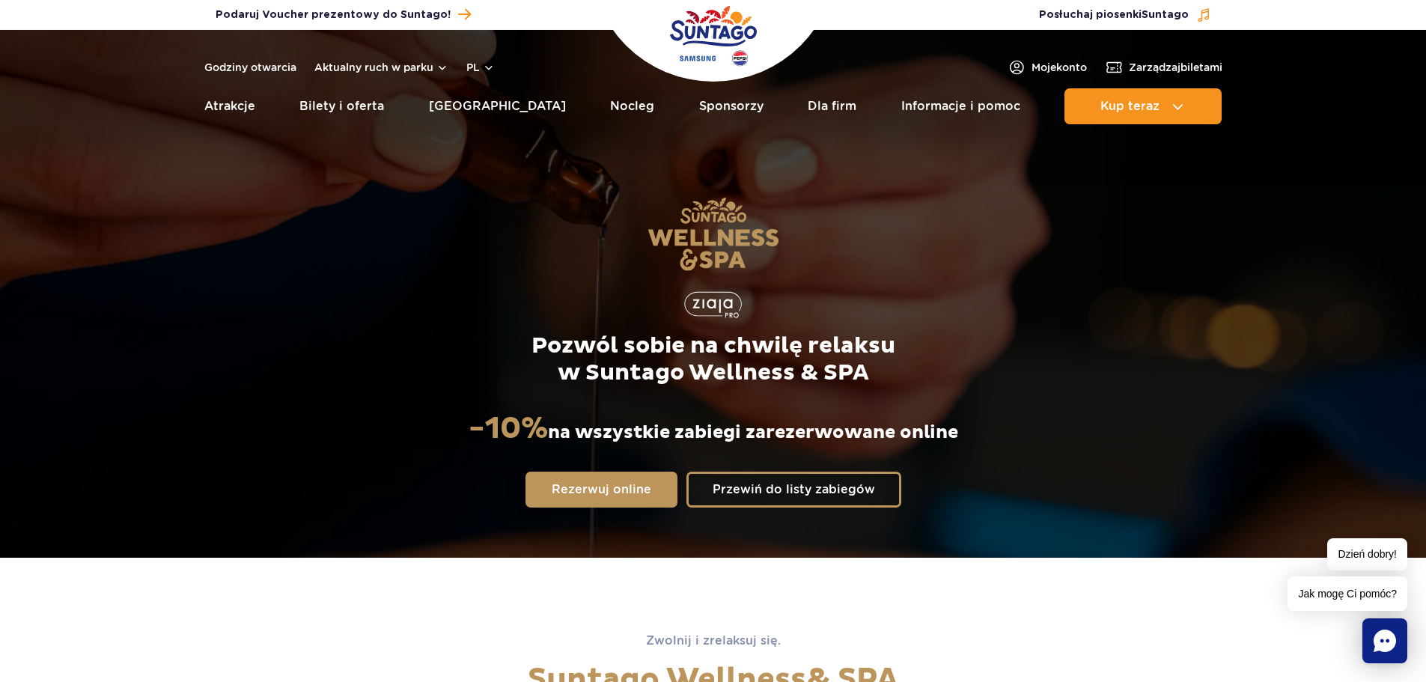
scroll to position [0, 0]
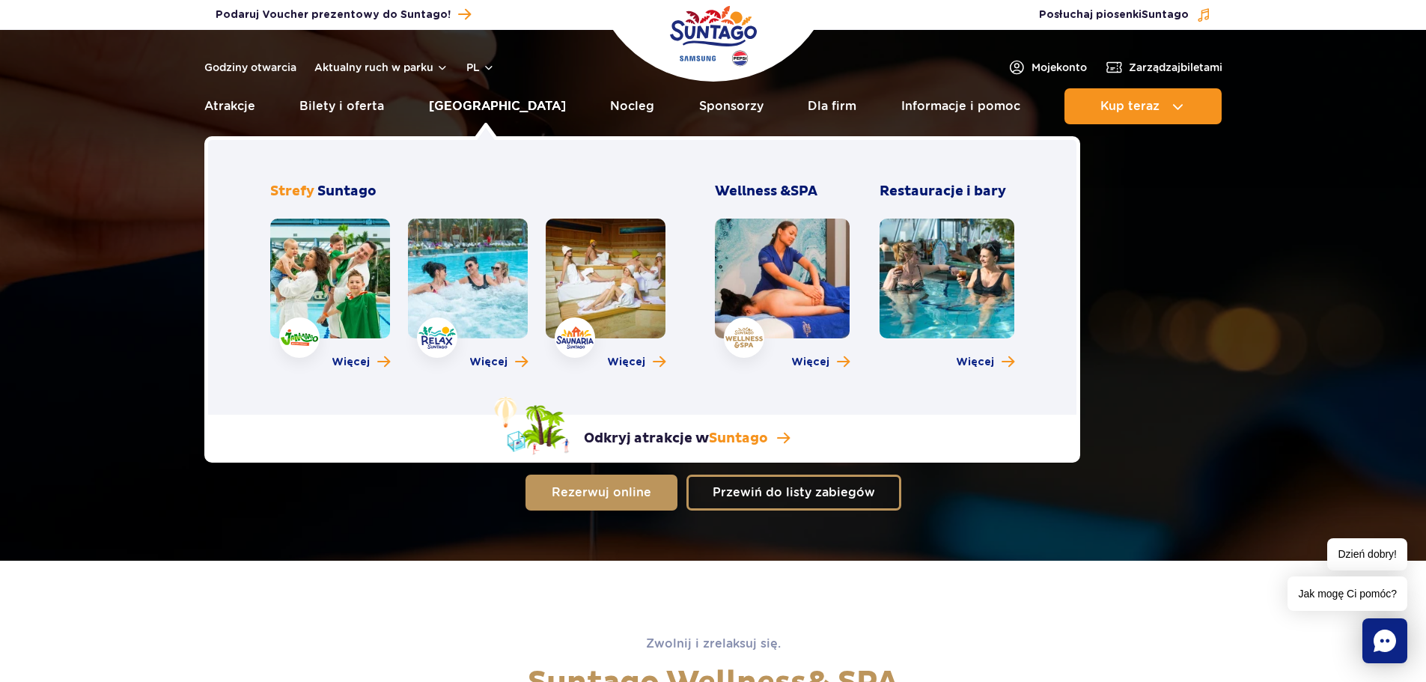
click at [490, 99] on link "[GEOGRAPHIC_DATA]" at bounding box center [497, 106] width 137 height 36
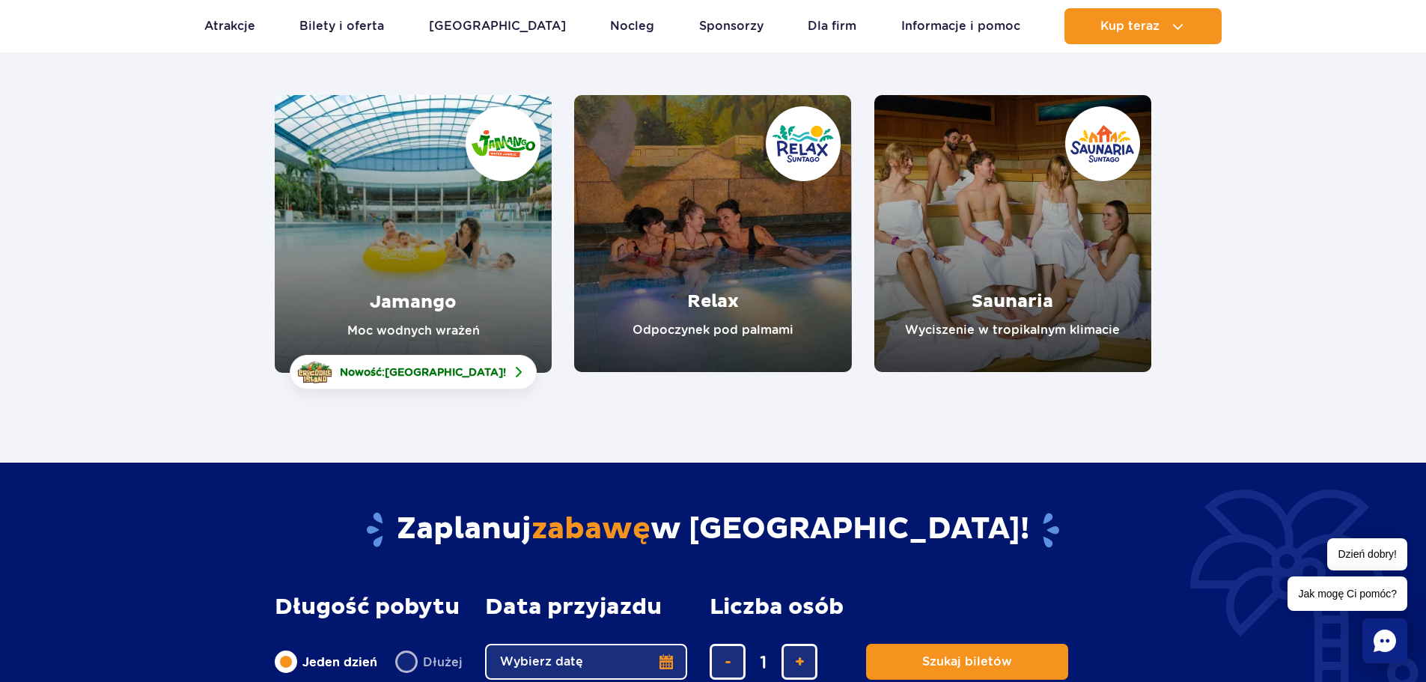
scroll to position [225, 0]
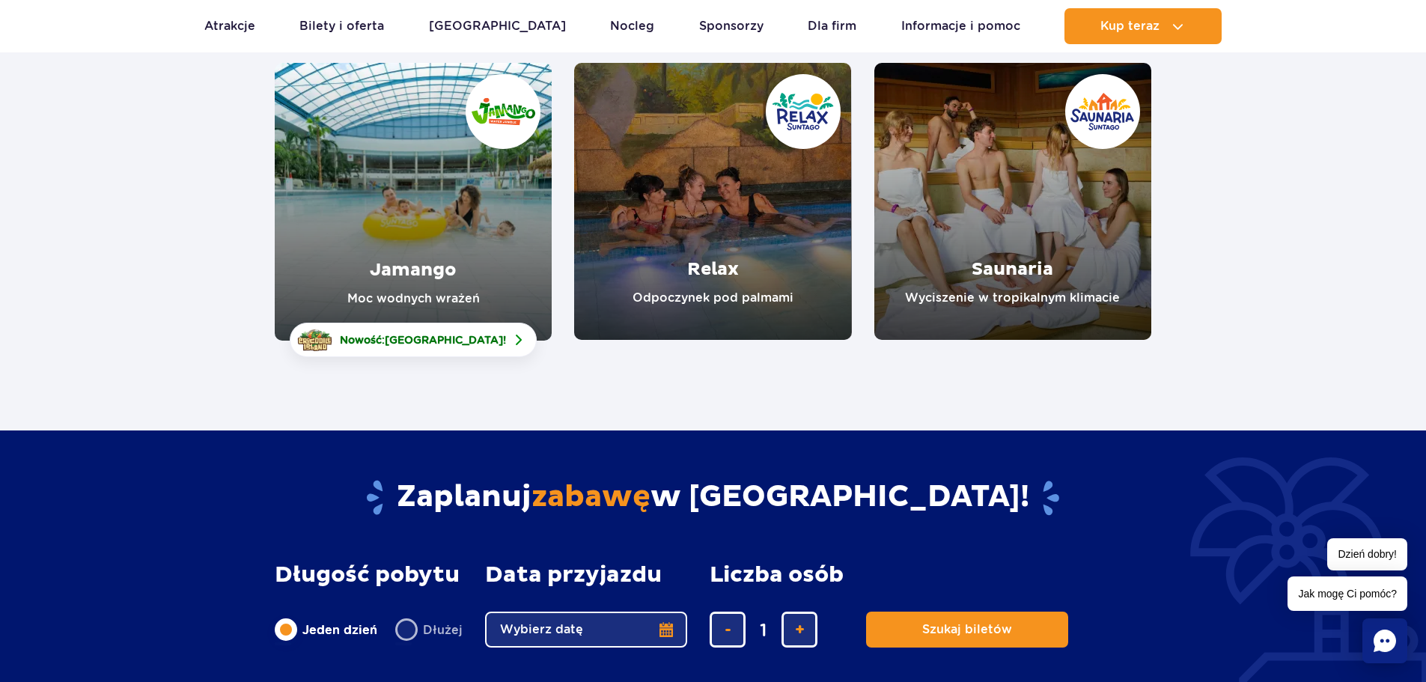
click at [736, 275] on link "Relax" at bounding box center [712, 201] width 277 height 277
